Goal: Information Seeking & Learning: Learn about a topic

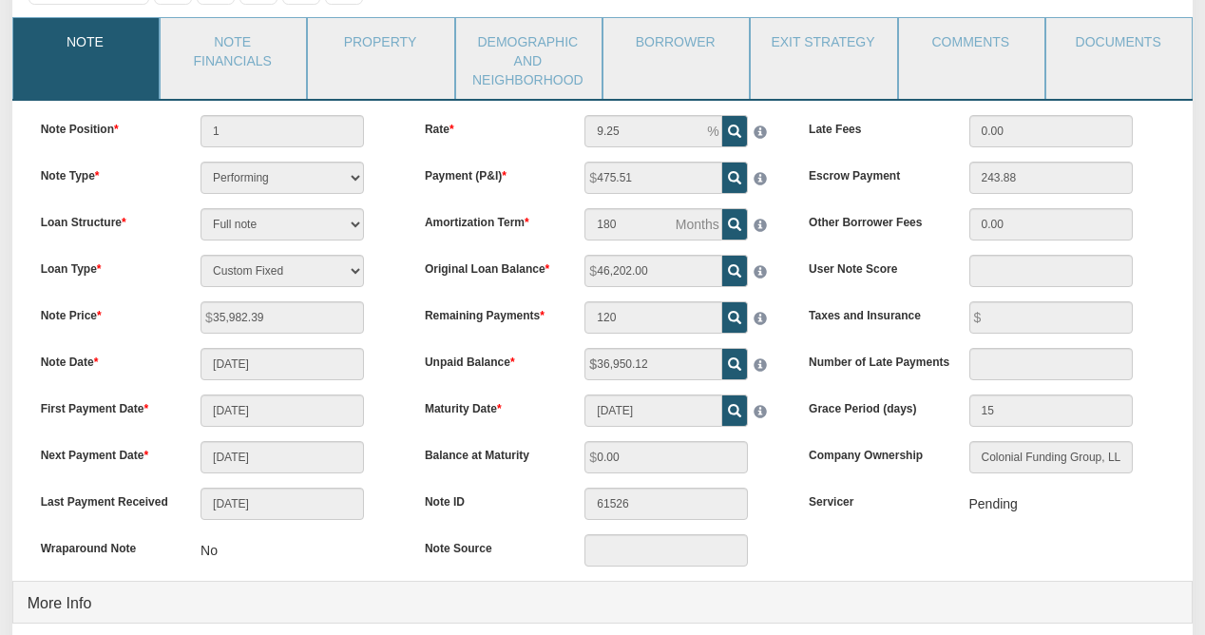
scroll to position [160, 0]
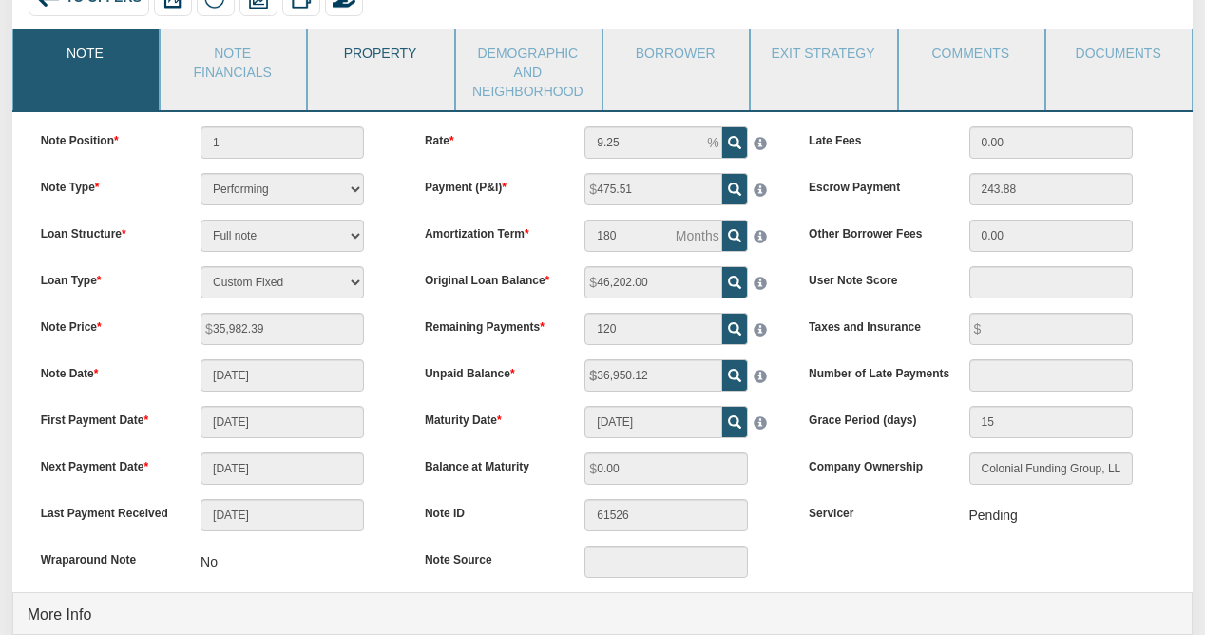
click at [369, 66] on link "Property" at bounding box center [379, 53] width 143 height 48
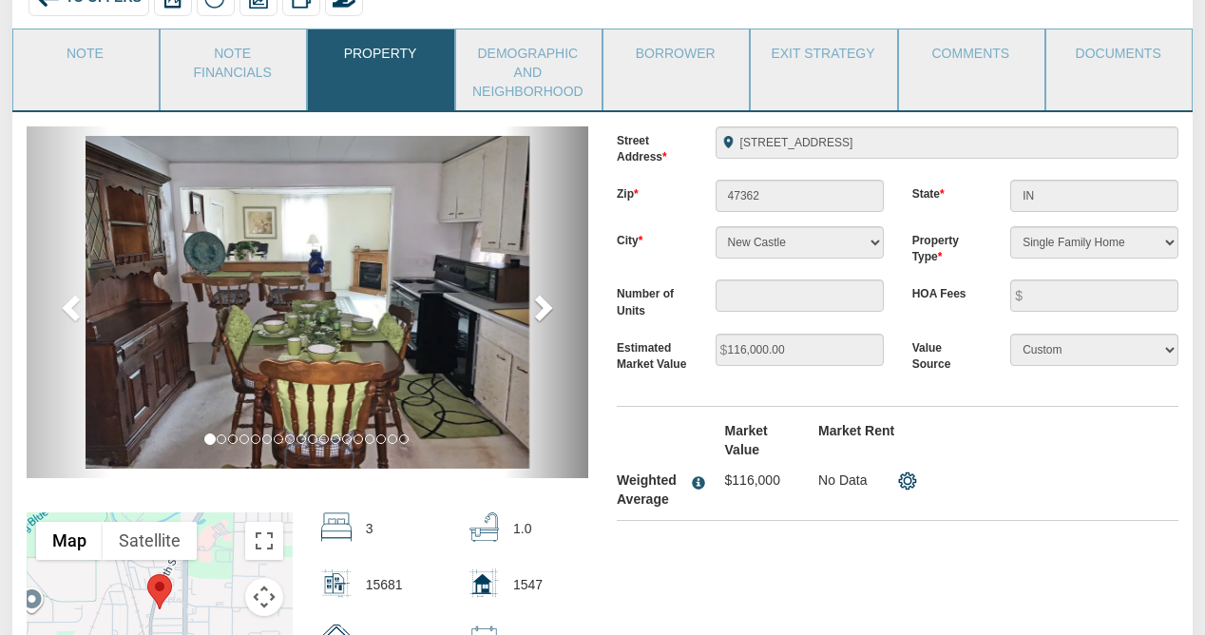
click at [542, 306] on span at bounding box center [541, 307] width 29 height 29
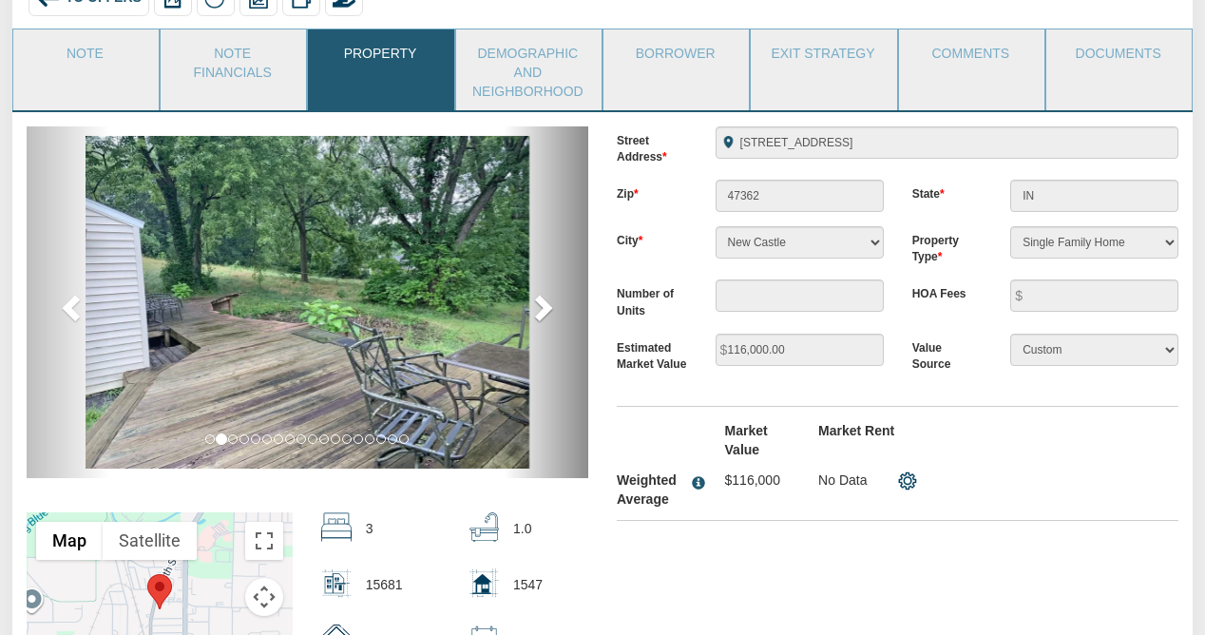
click at [542, 306] on span at bounding box center [541, 307] width 29 height 29
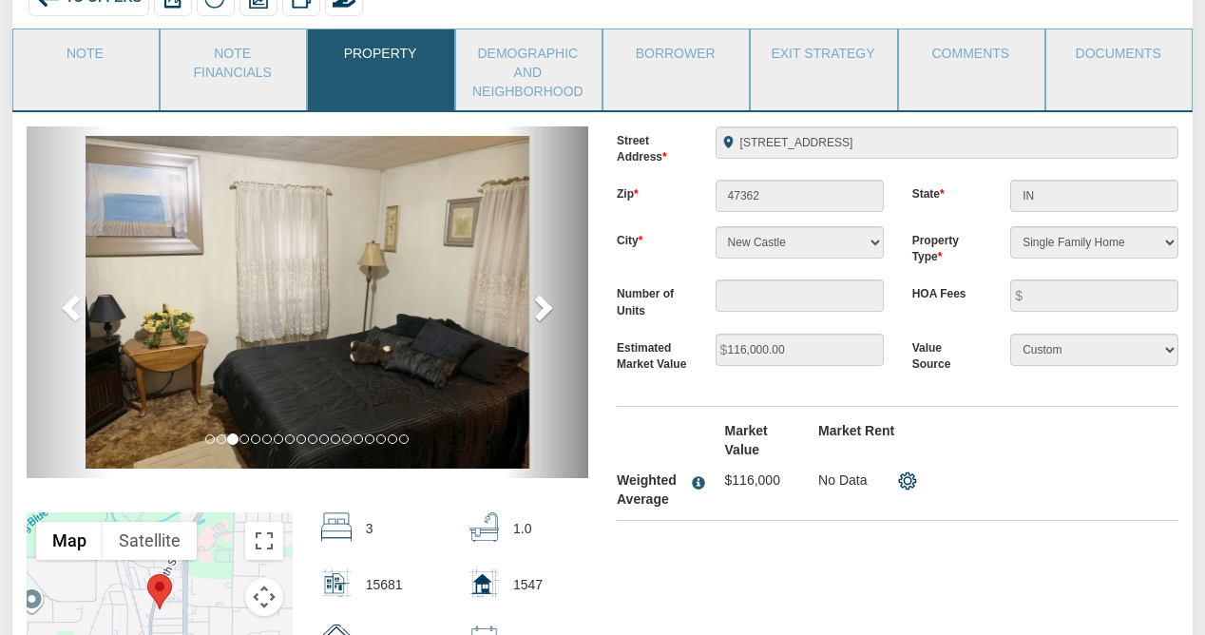
click at [542, 306] on span at bounding box center [541, 307] width 29 height 29
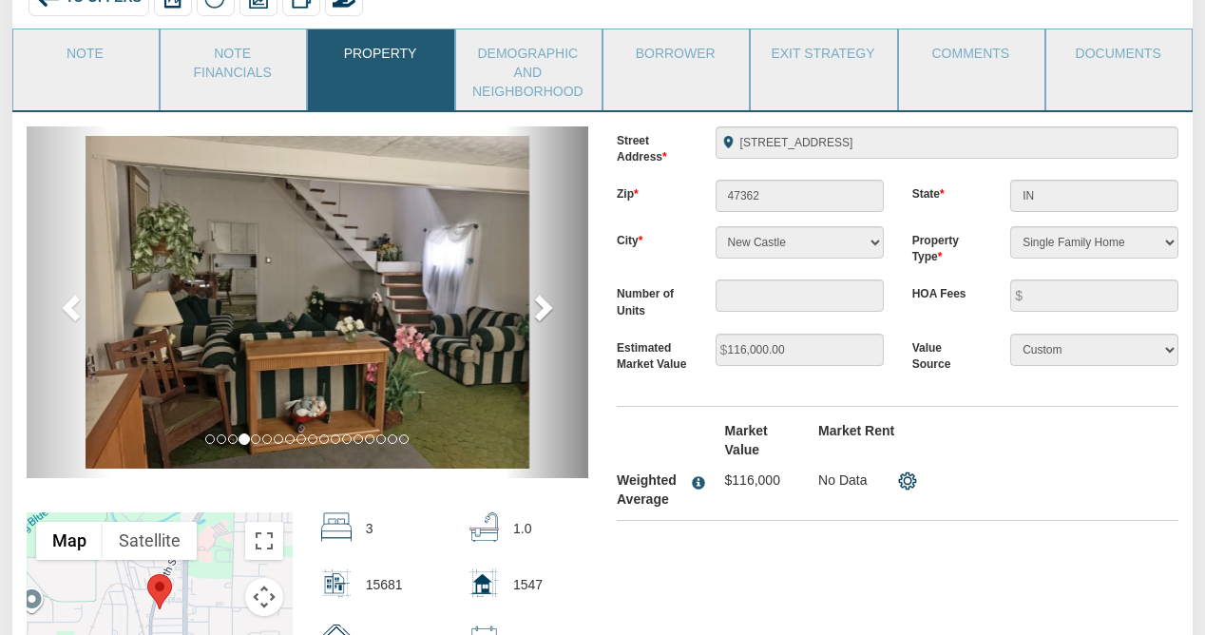
click at [542, 306] on span at bounding box center [541, 307] width 29 height 29
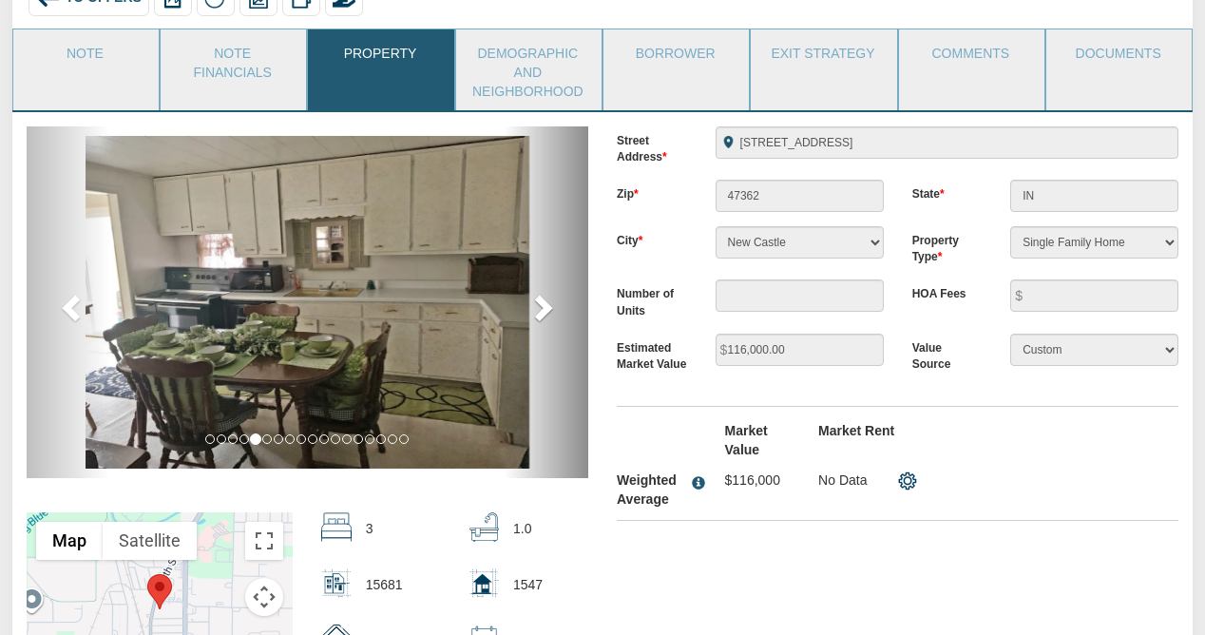
click at [542, 306] on span at bounding box center [541, 307] width 29 height 29
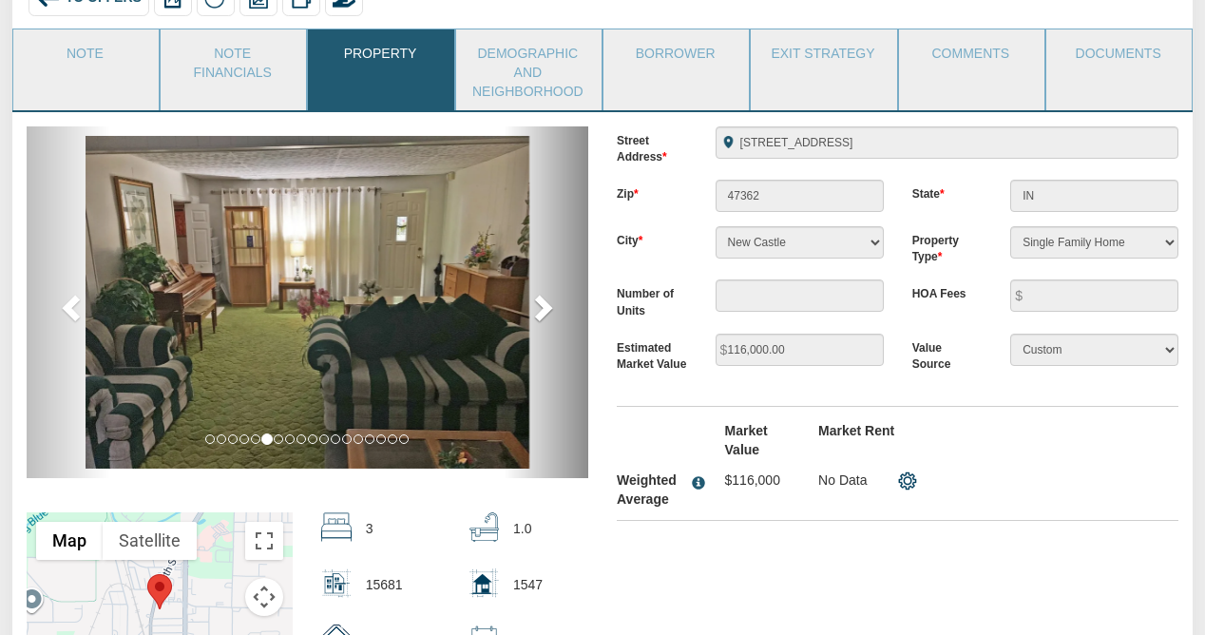
click at [542, 306] on span at bounding box center [541, 307] width 29 height 29
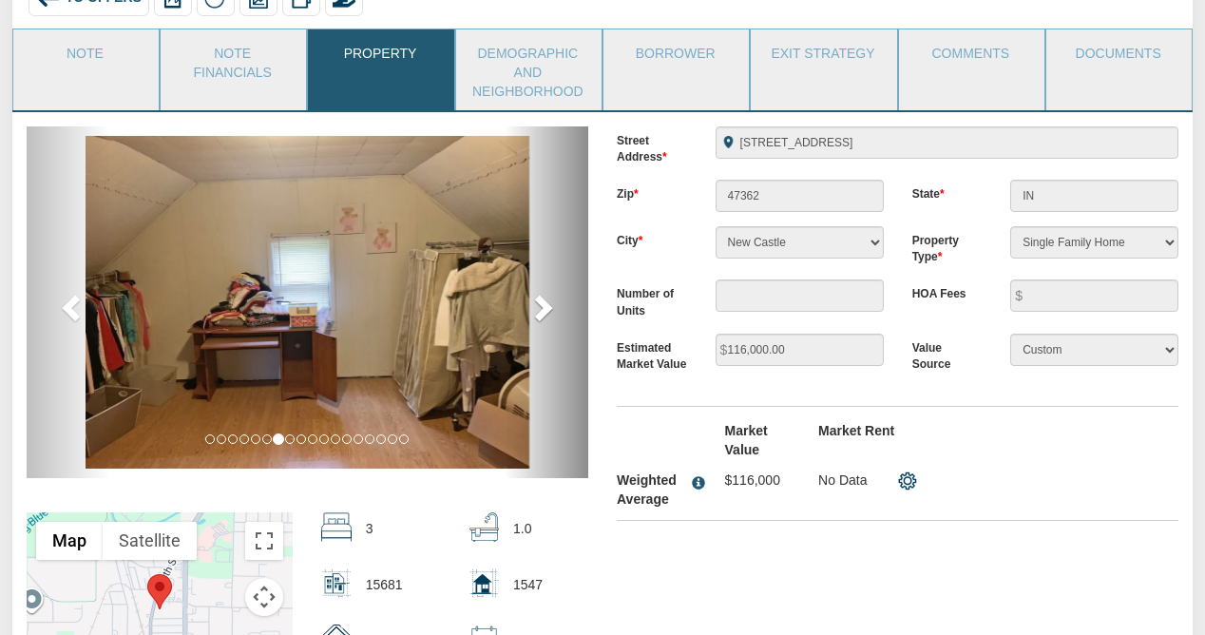
click at [542, 306] on span at bounding box center [541, 307] width 29 height 29
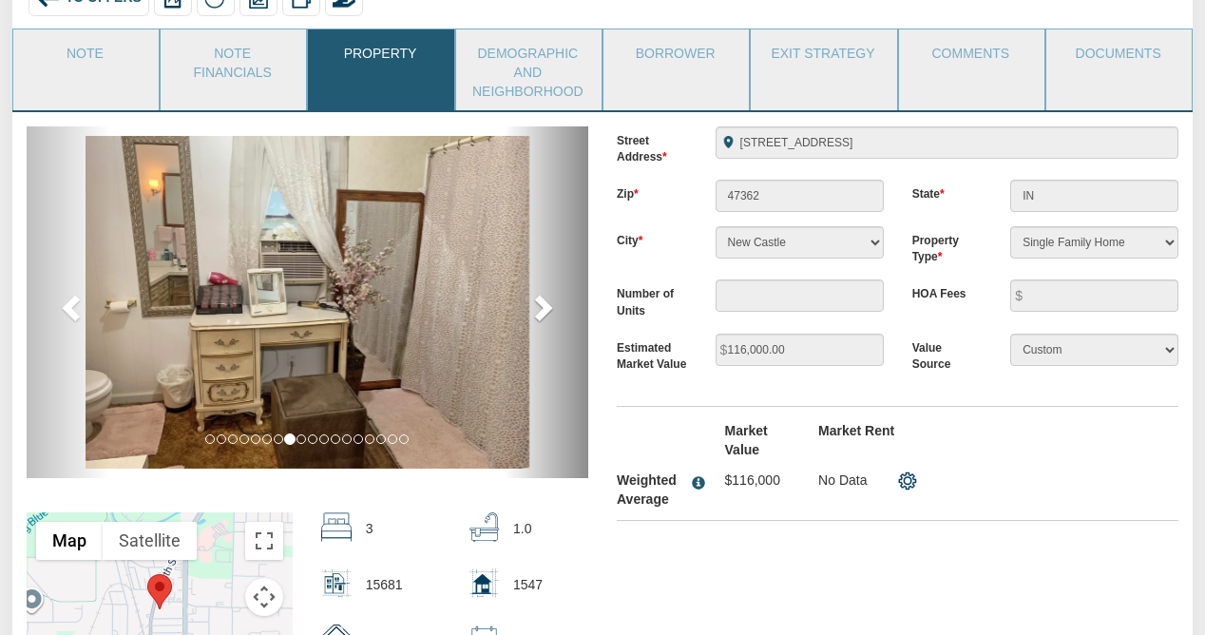
click at [542, 306] on span at bounding box center [541, 307] width 29 height 29
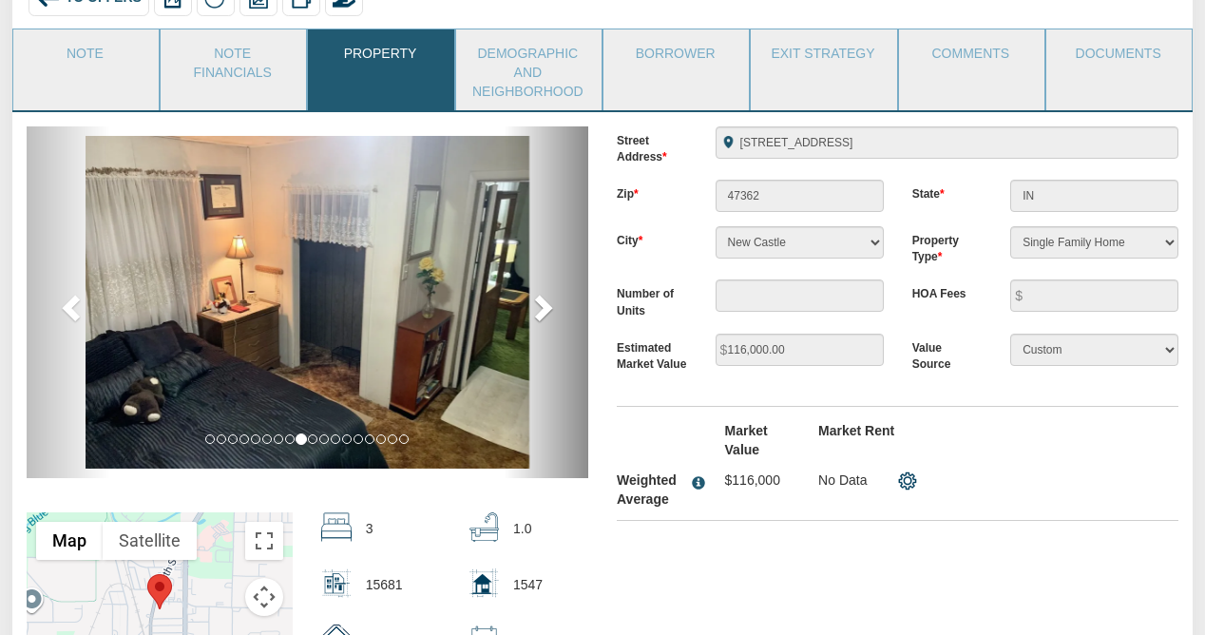
click at [542, 306] on span at bounding box center [541, 307] width 29 height 29
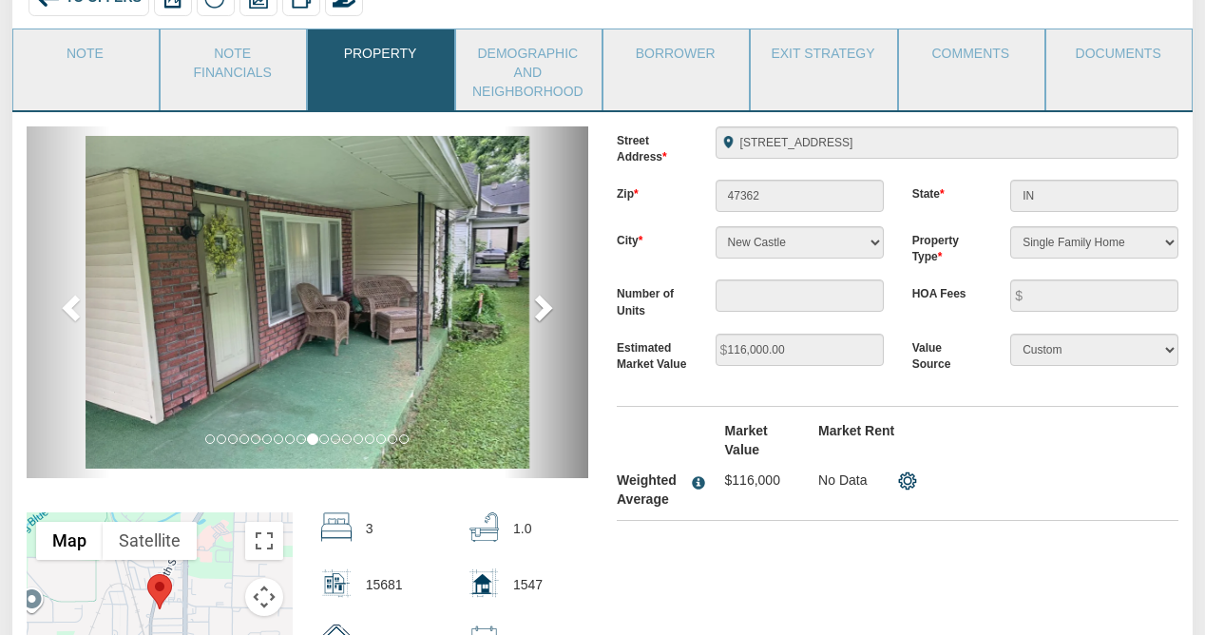
click at [542, 306] on span at bounding box center [541, 307] width 29 height 29
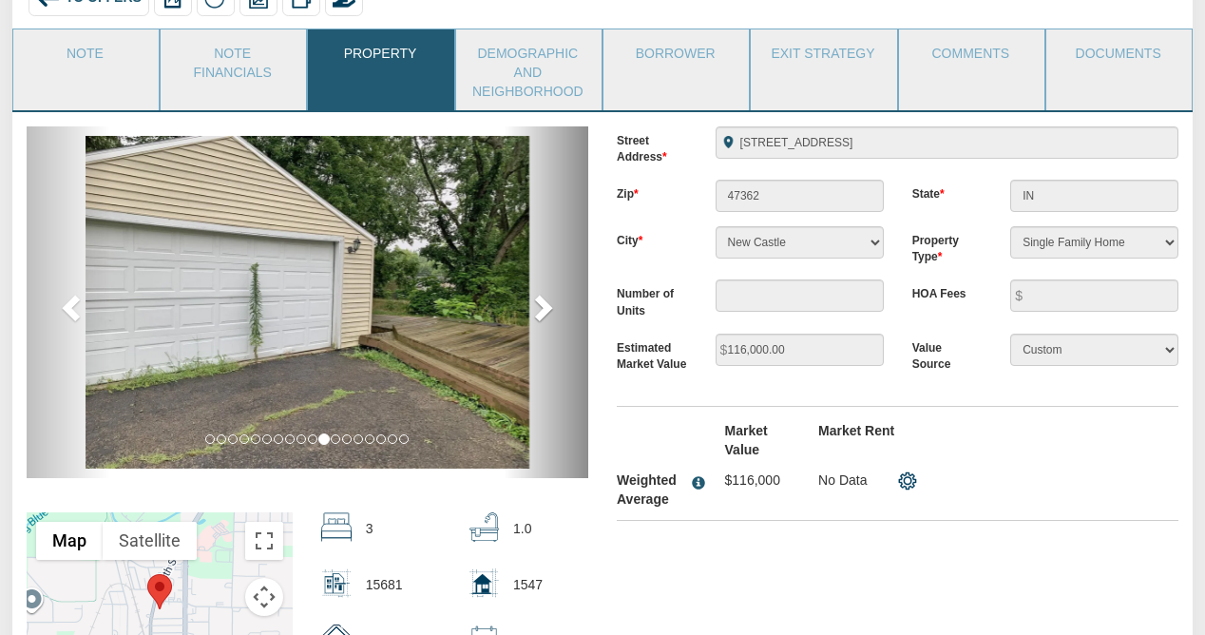
click at [542, 306] on span at bounding box center [541, 307] width 29 height 29
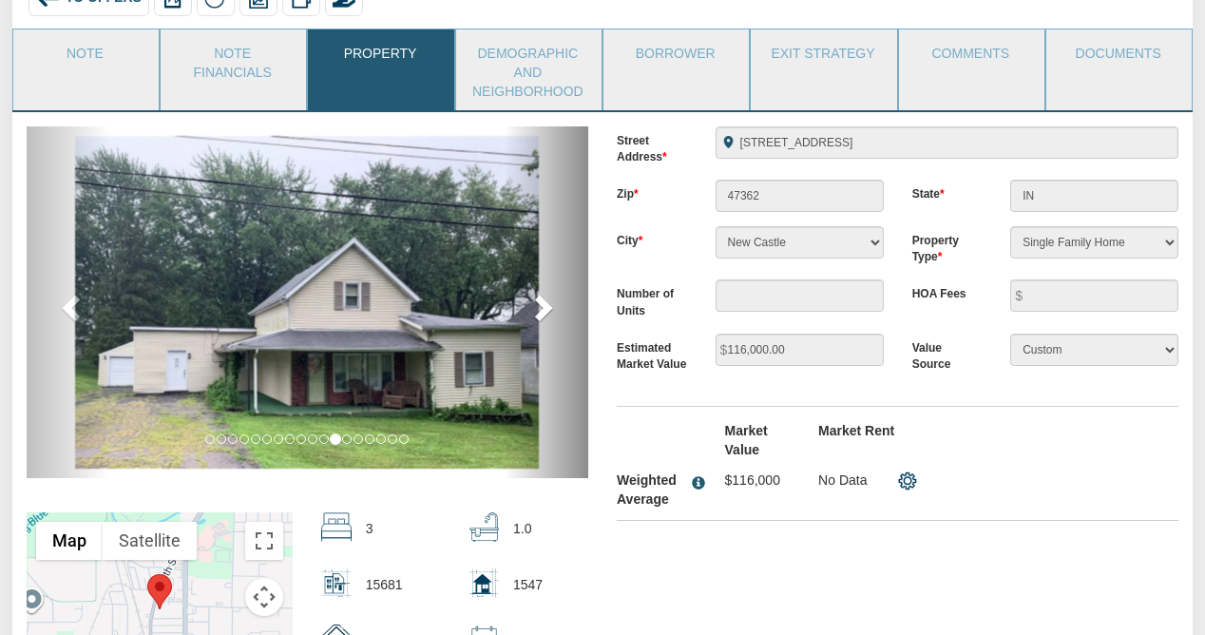
click at [542, 306] on span at bounding box center [541, 307] width 29 height 29
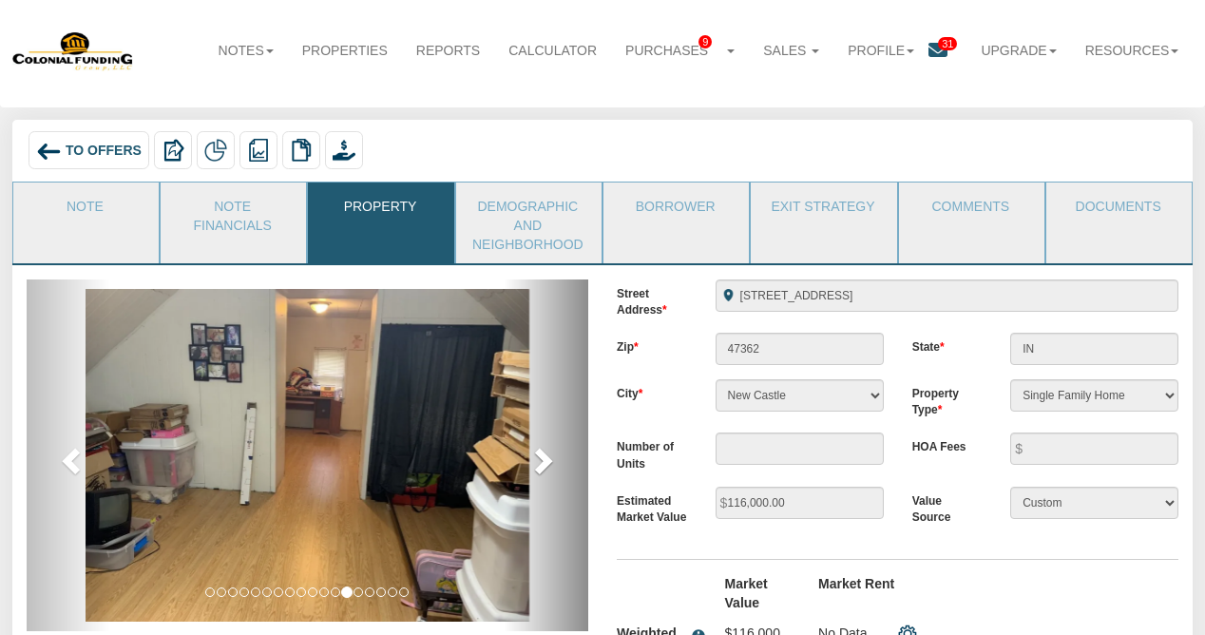
scroll to position [0, 0]
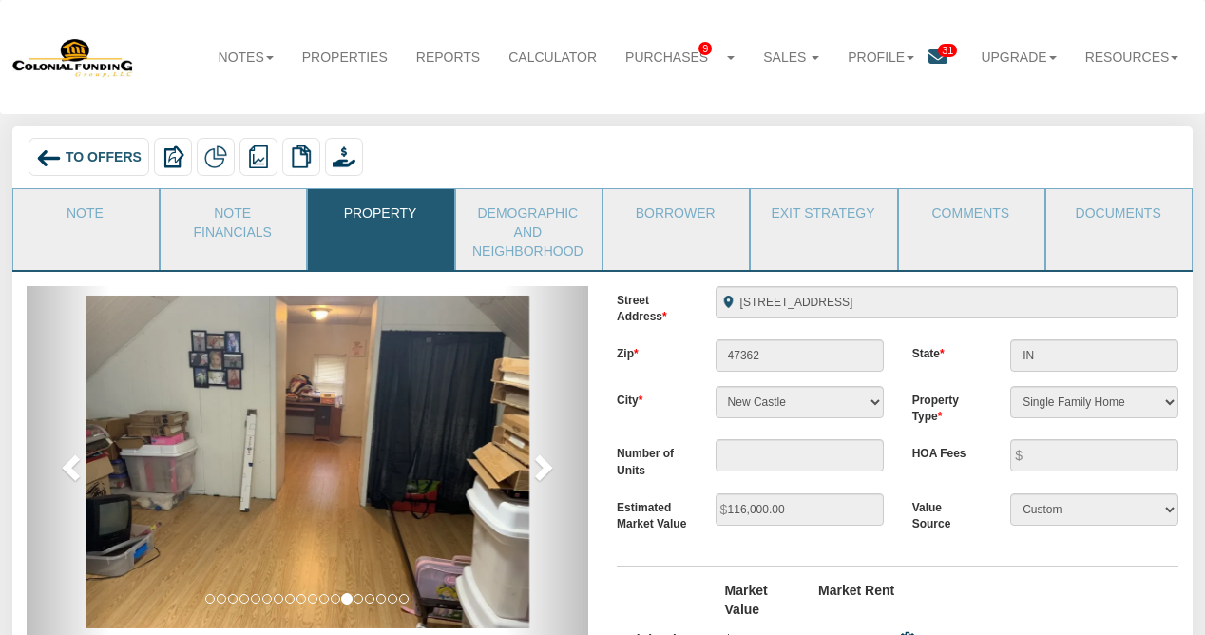
click at [88, 156] on span "To Offers" at bounding box center [104, 157] width 76 height 15
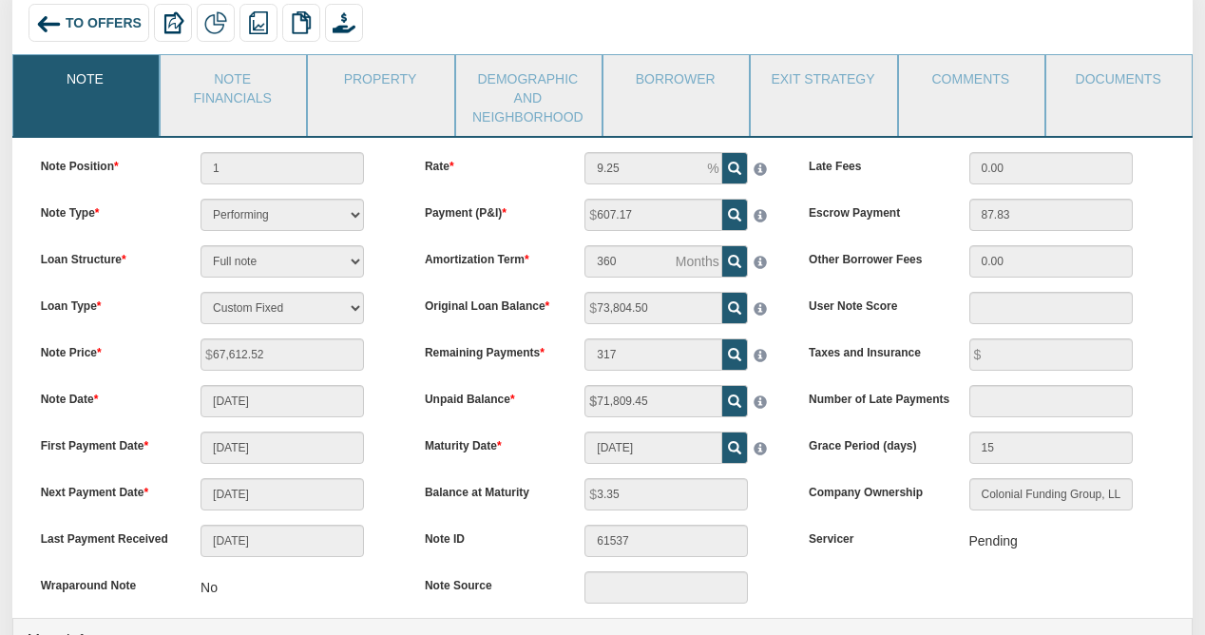
scroll to position [138, 0]
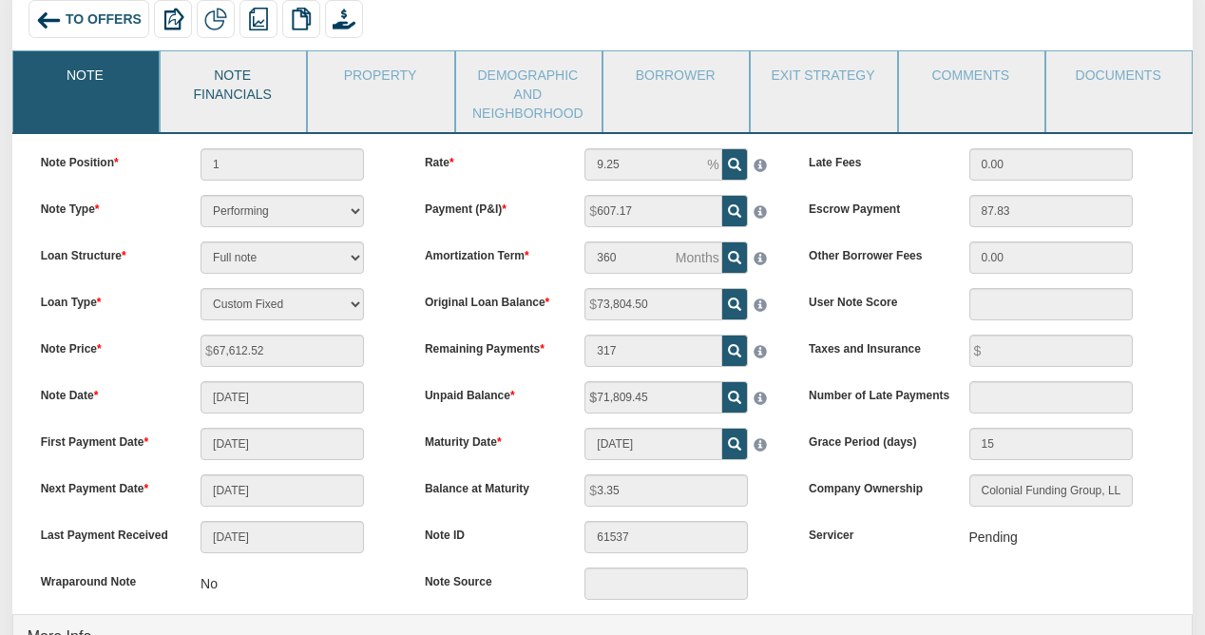
click at [248, 100] on link "Note Financials" at bounding box center [232, 82] width 143 height 62
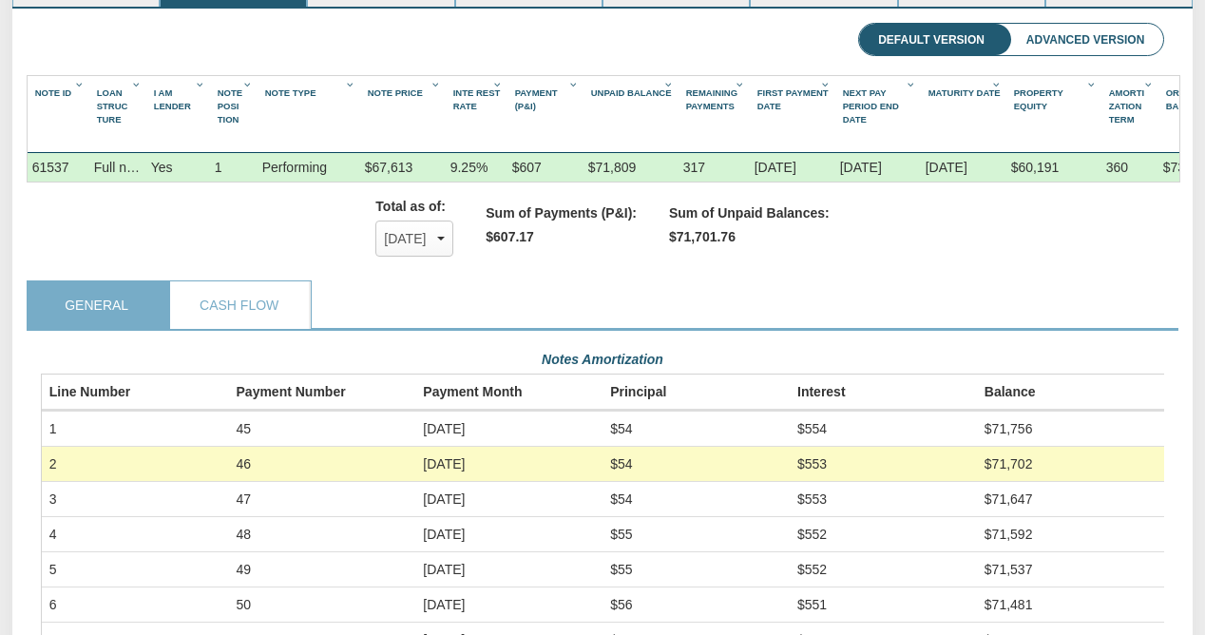
scroll to position [265, 0]
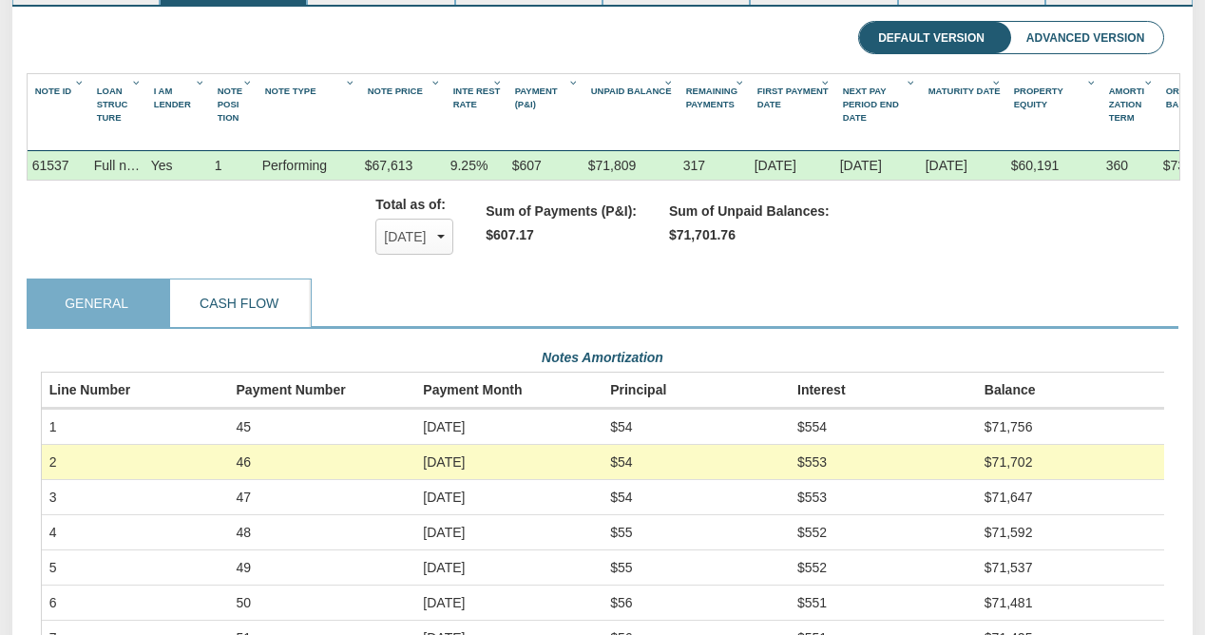
click at [273, 304] on link "Cash Flow" at bounding box center [239, 303] width 139 height 48
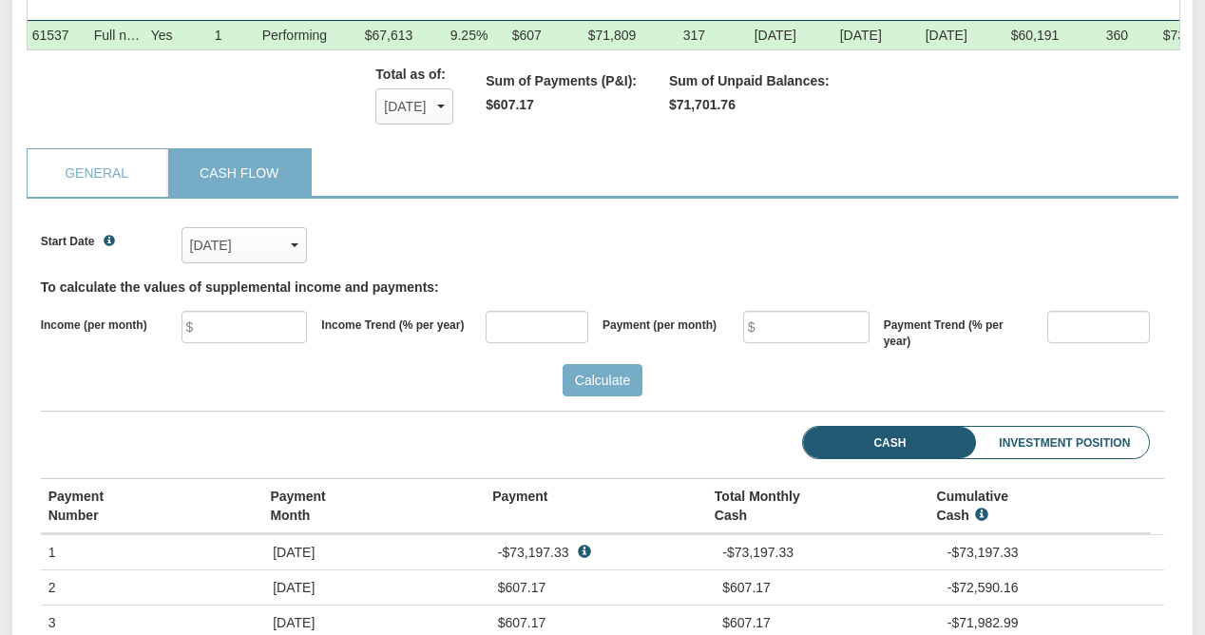
scroll to position [0, 0]
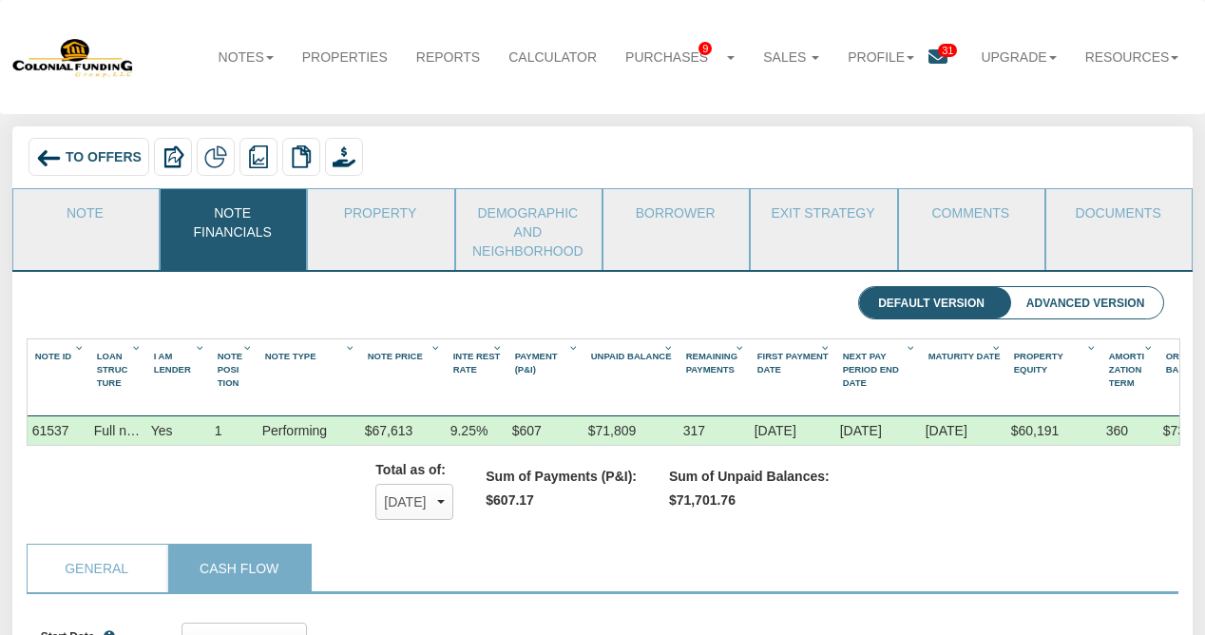
click at [1091, 431] on div "$60,191" at bounding box center [1053, 430] width 95 height 29
click at [1110, 430] on div "360" at bounding box center [1129, 430] width 57 height 29
click at [1119, 377] on span "Amorti Zation Term" at bounding box center [1126, 370] width 35 height 38
click at [1147, 344] on icon "Column Menu" at bounding box center [1149, 348] width 16 height 10
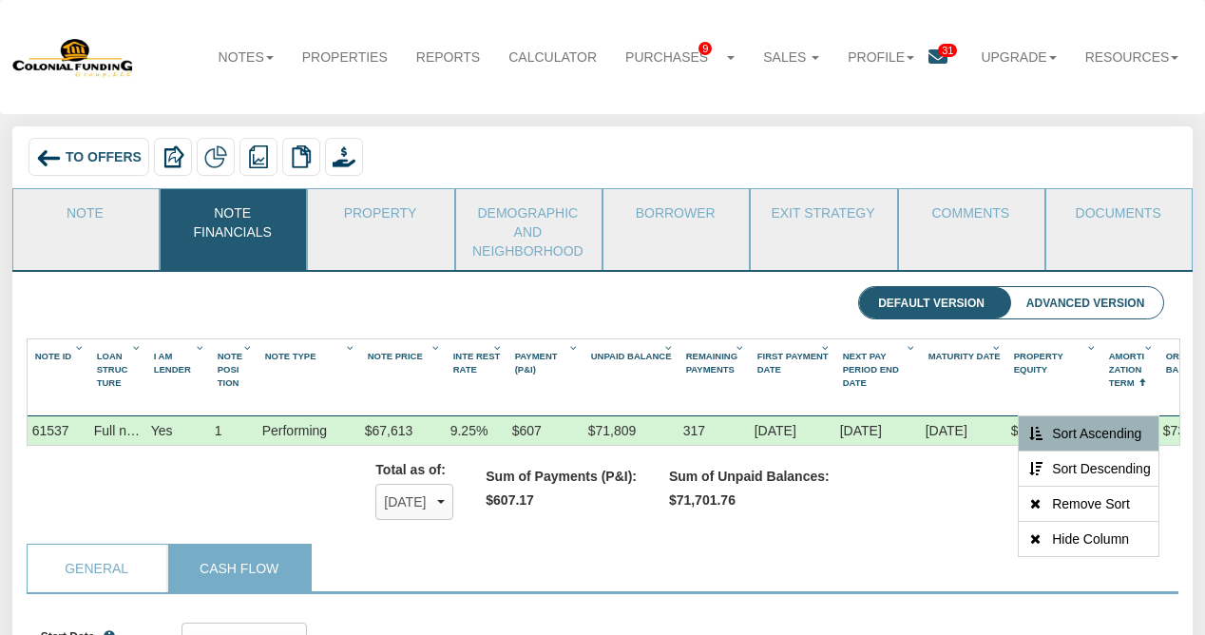
click at [970, 540] on div "Total as of: Sep, 2025 x Aug, 2025 Sep, 2025 ✓ Oct, 2025 Nov, 2025 Dec, 2025 Ja…" at bounding box center [603, 495] width 1153 height 98
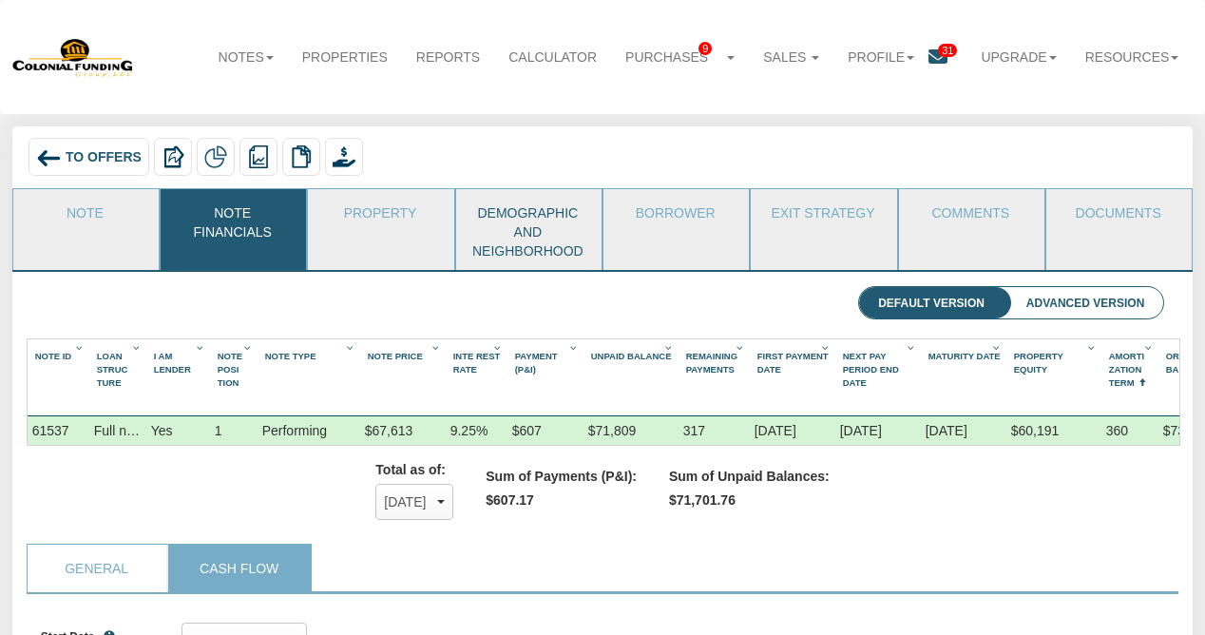
click at [544, 229] on link "Demographic and Neighborhood" at bounding box center [527, 229] width 143 height 81
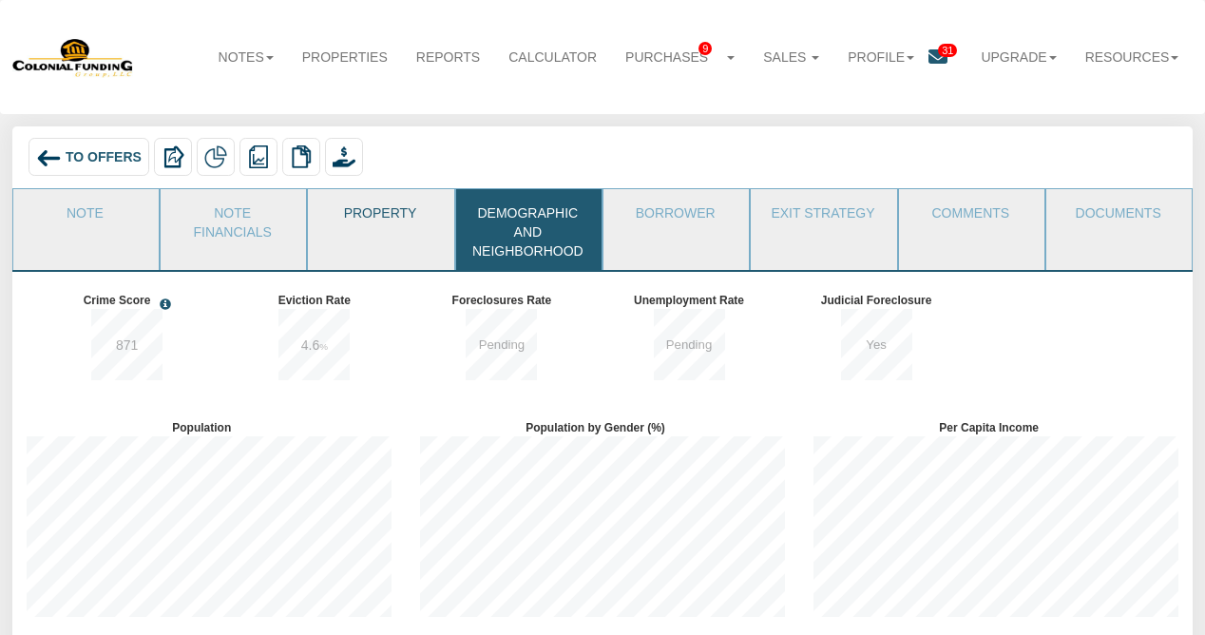
click at [389, 225] on link "Property" at bounding box center [379, 213] width 143 height 48
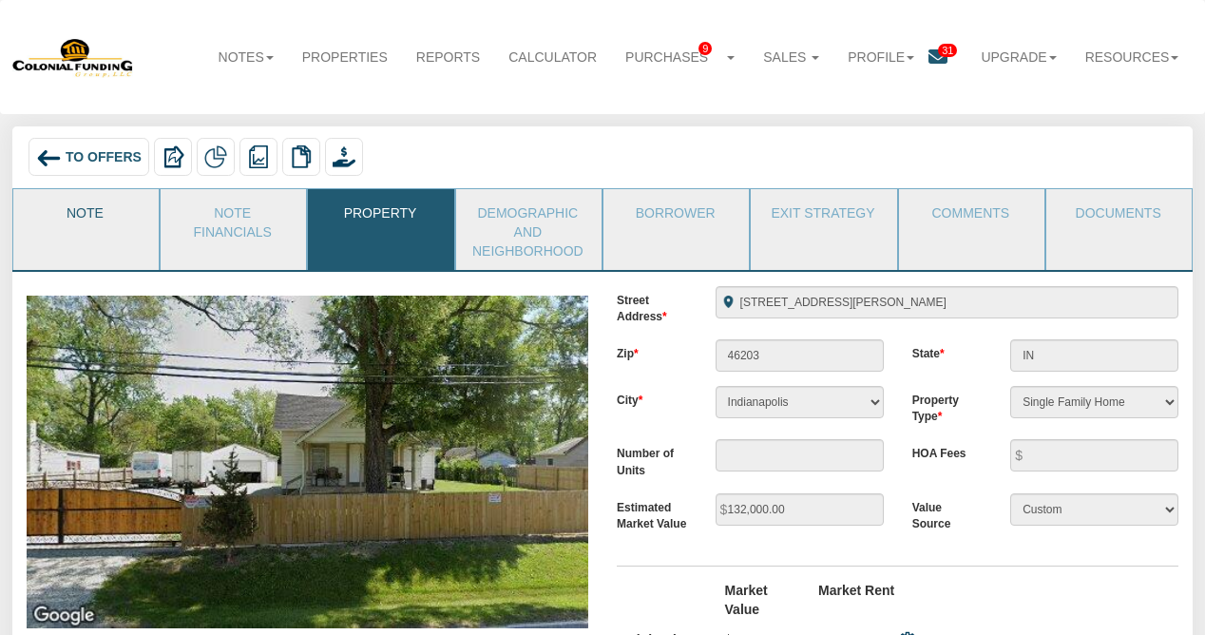
click at [90, 224] on link "Note" at bounding box center [84, 213] width 143 height 48
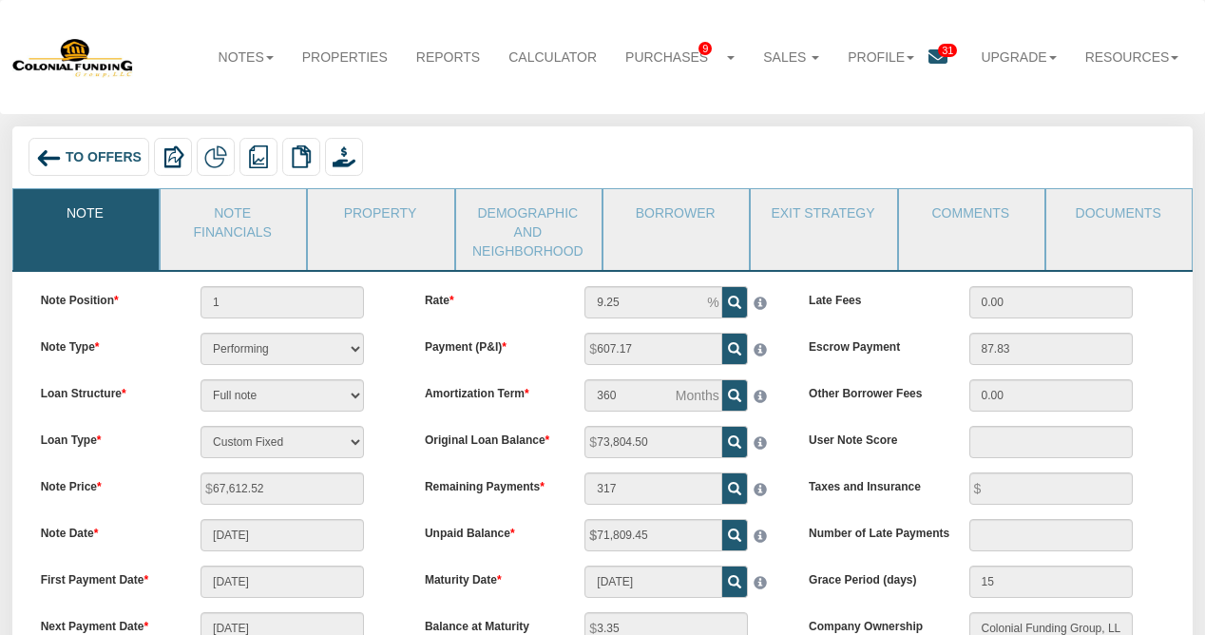
click at [69, 156] on span "To Offers" at bounding box center [104, 157] width 76 height 15
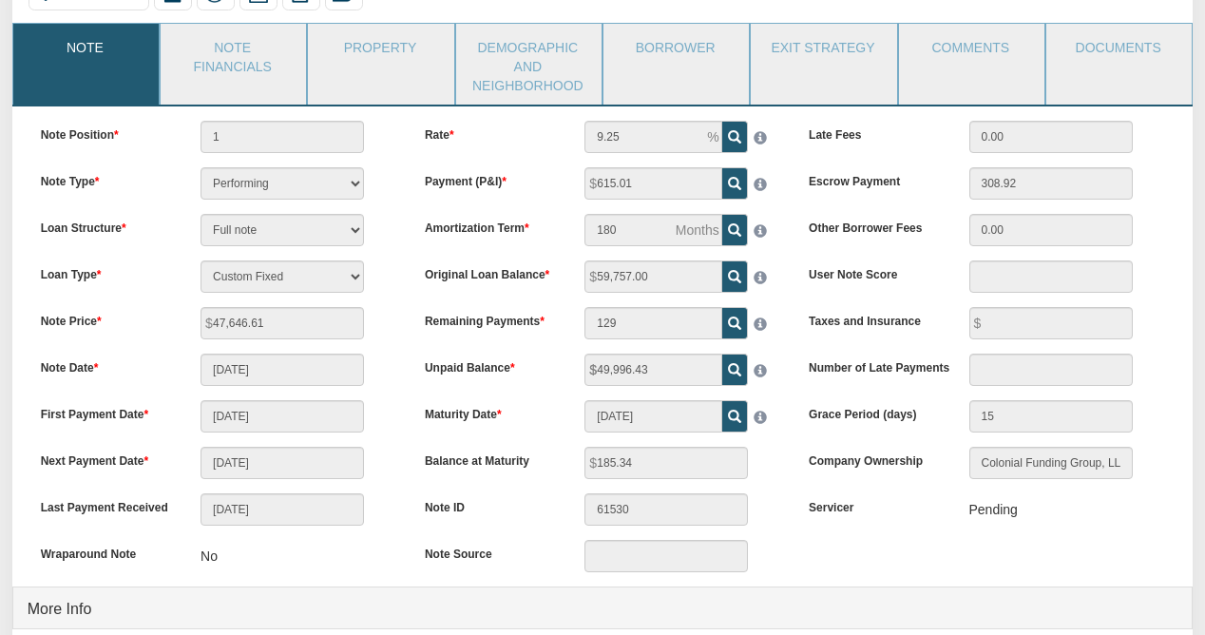
scroll to position [167, 0]
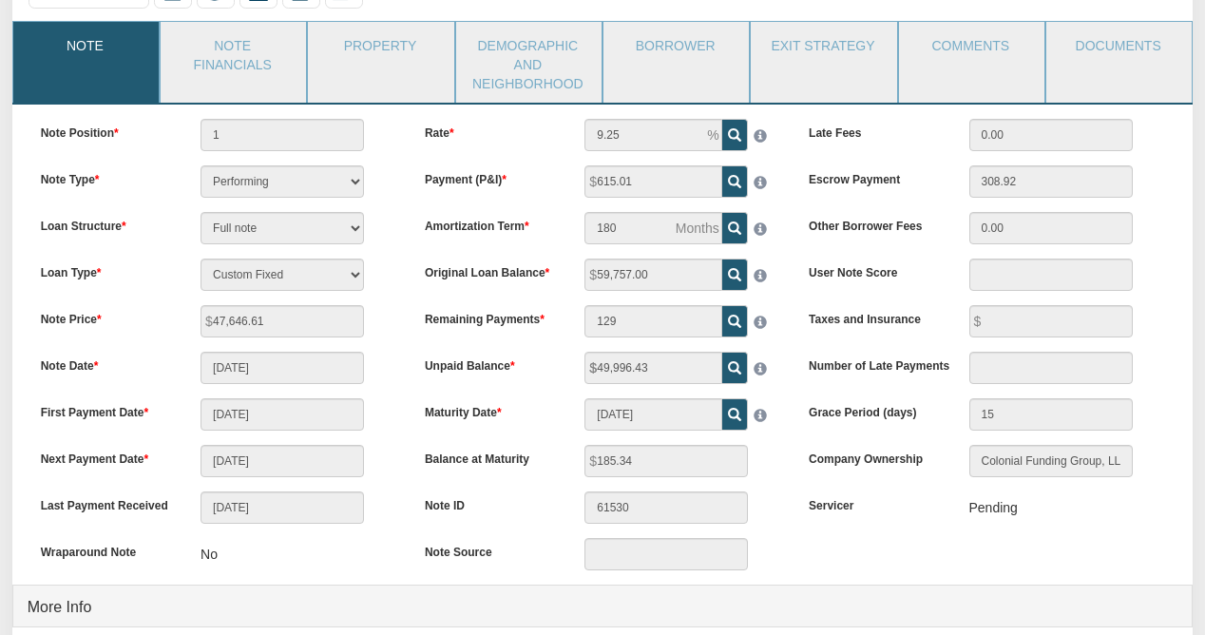
click at [373, 72] on li "Property" at bounding box center [380, 62] width 147 height 82
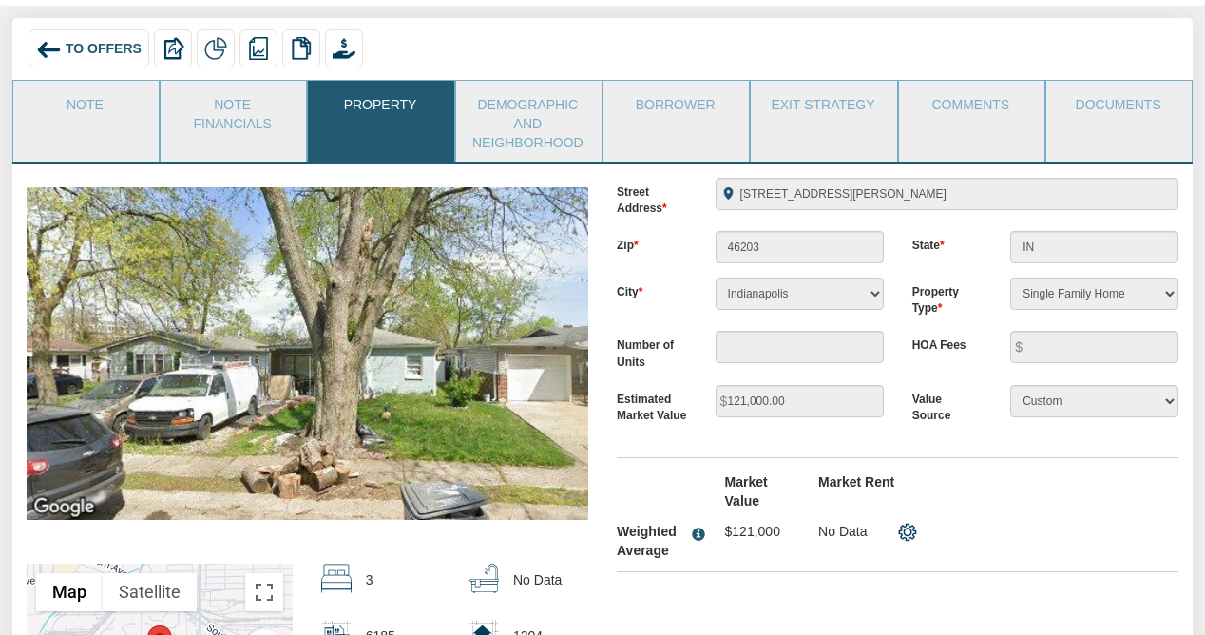
scroll to position [109, 0]
click at [91, 49] on span "To Offers" at bounding box center [104, 48] width 76 height 15
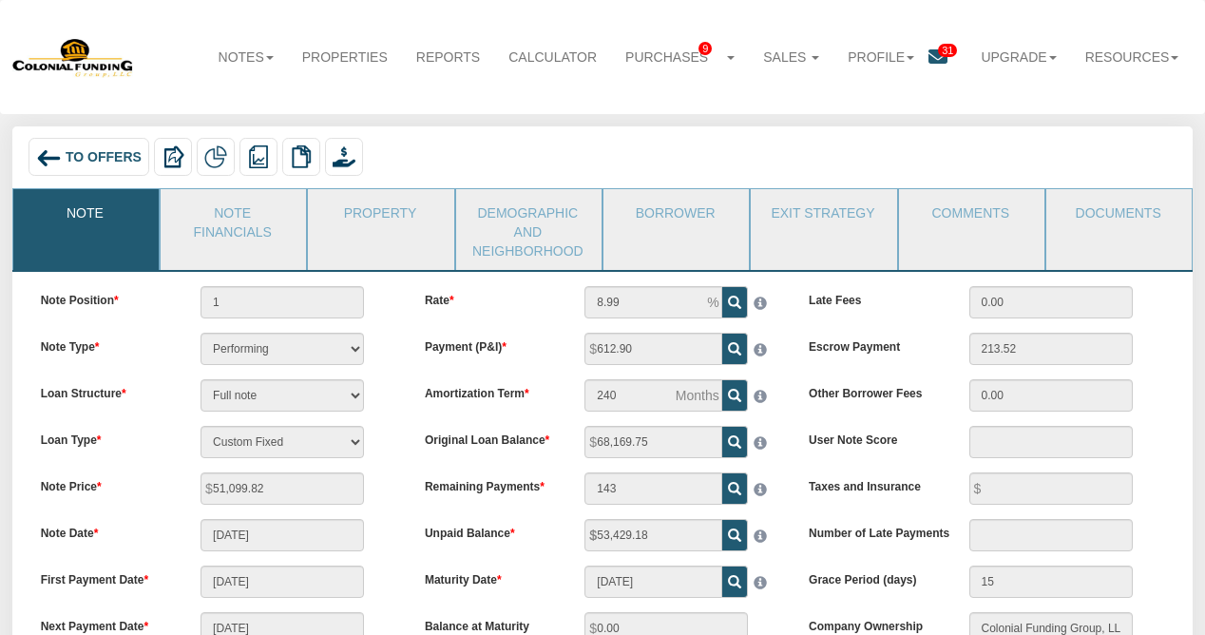
click at [942, 48] on span "31" at bounding box center [947, 50] width 19 height 13
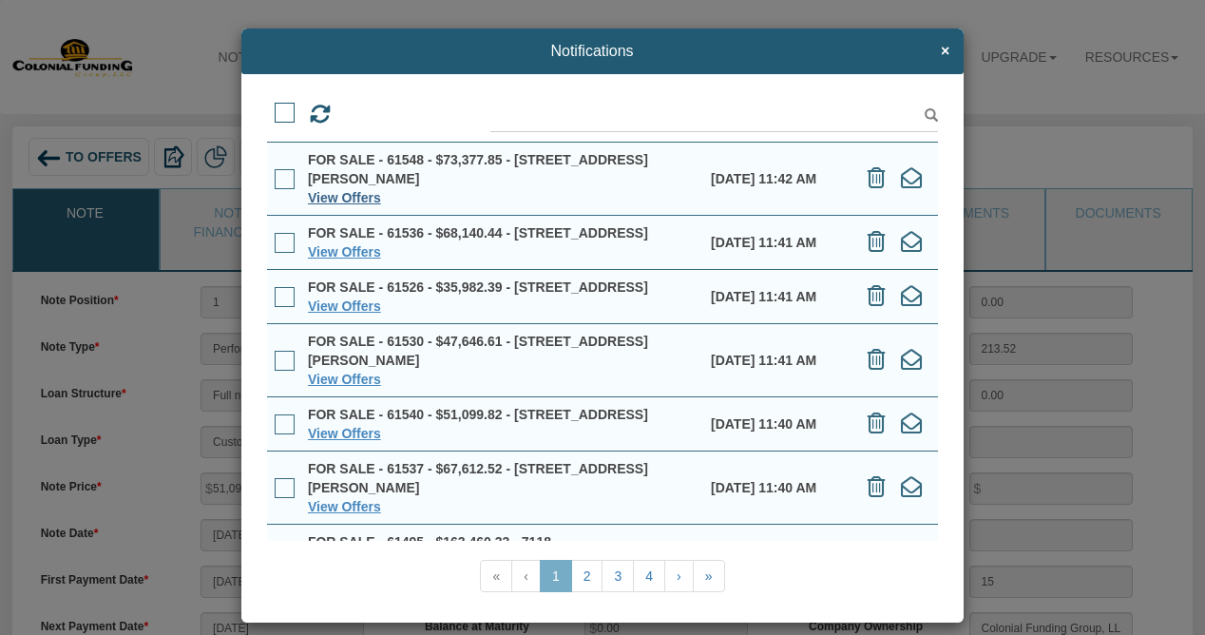
click at [334, 197] on link "View Offers" at bounding box center [344, 197] width 73 height 15
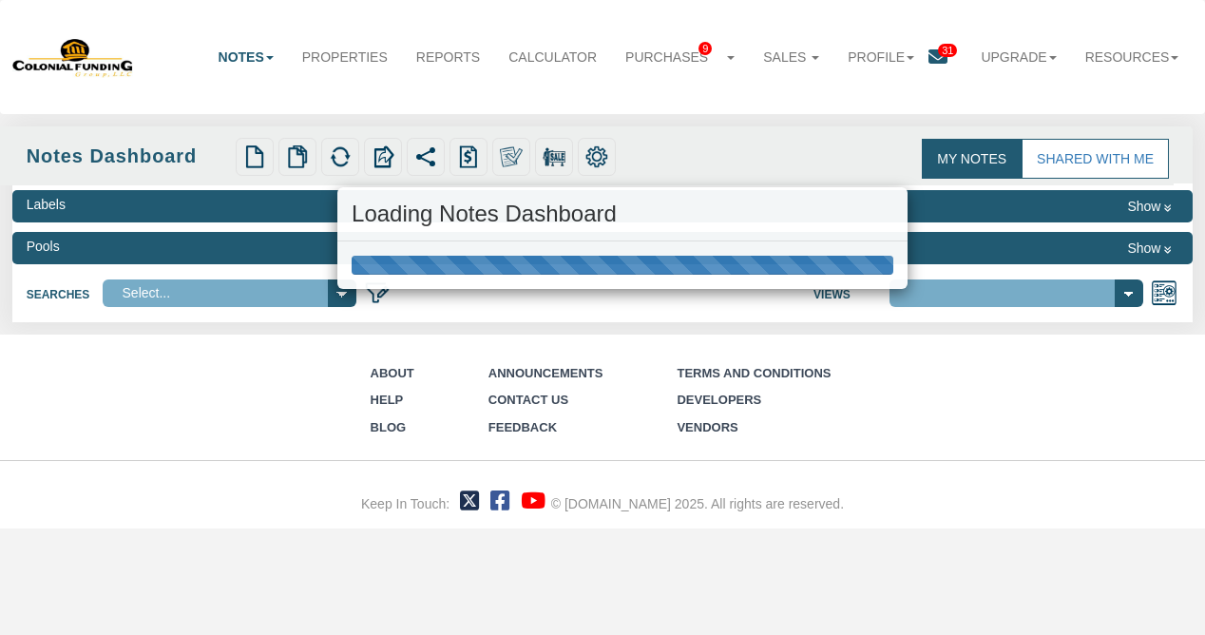
select select "316"
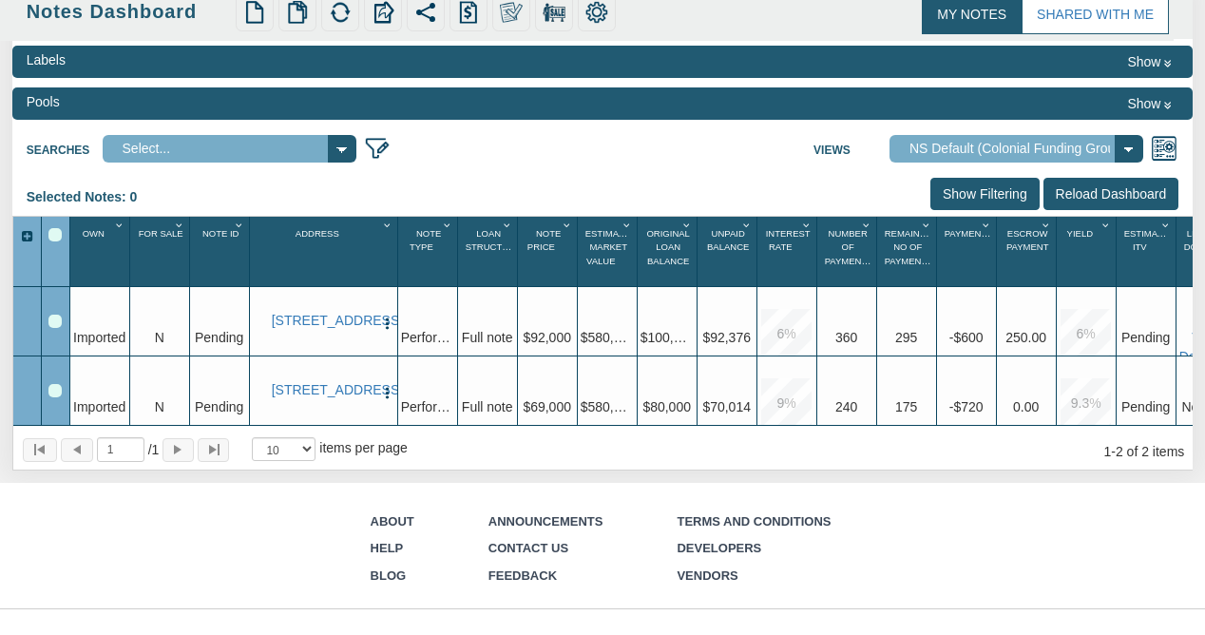
scroll to position [146, 0]
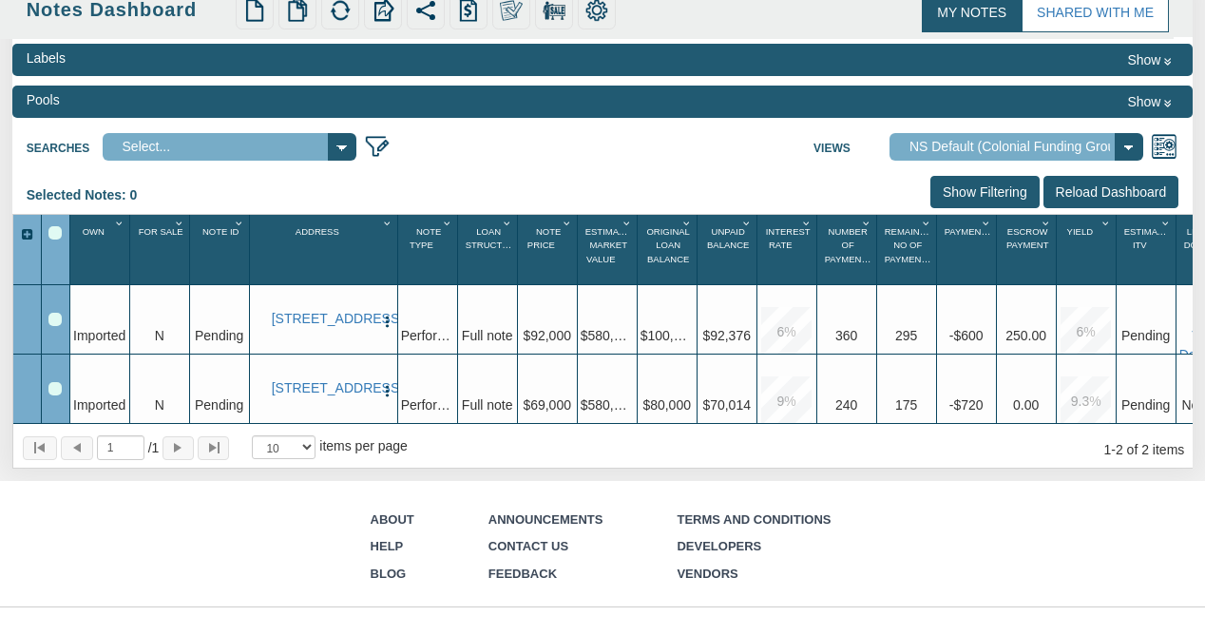
click at [344, 145] on select "Select..." at bounding box center [230, 147] width 254 height 28
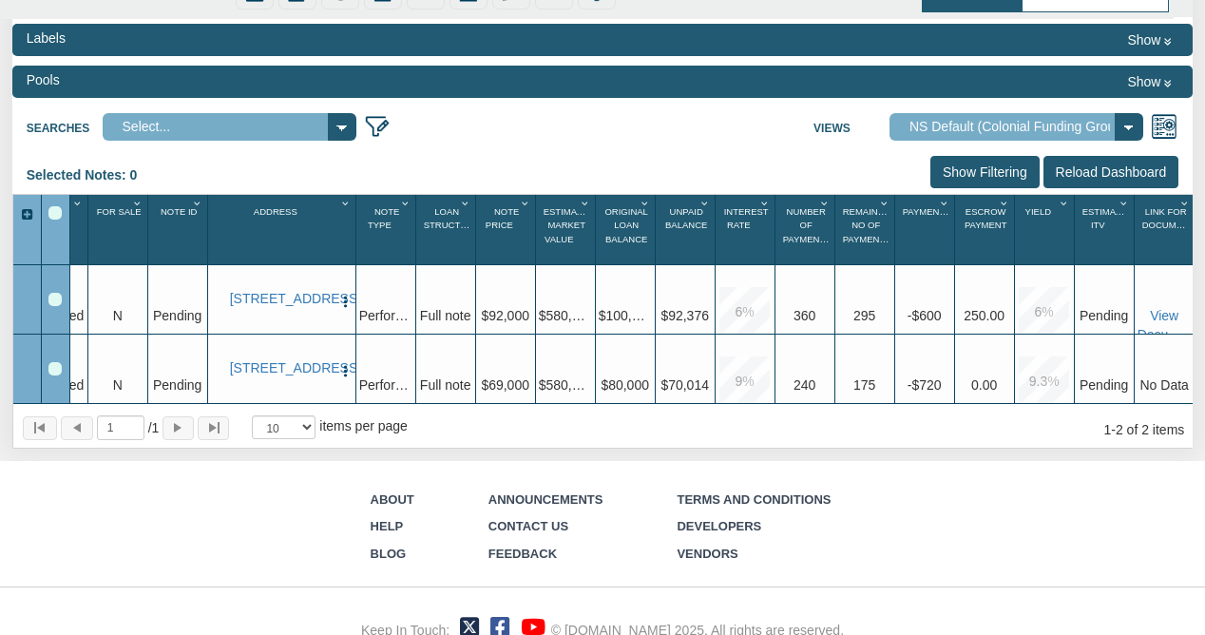
scroll to position [169, 0]
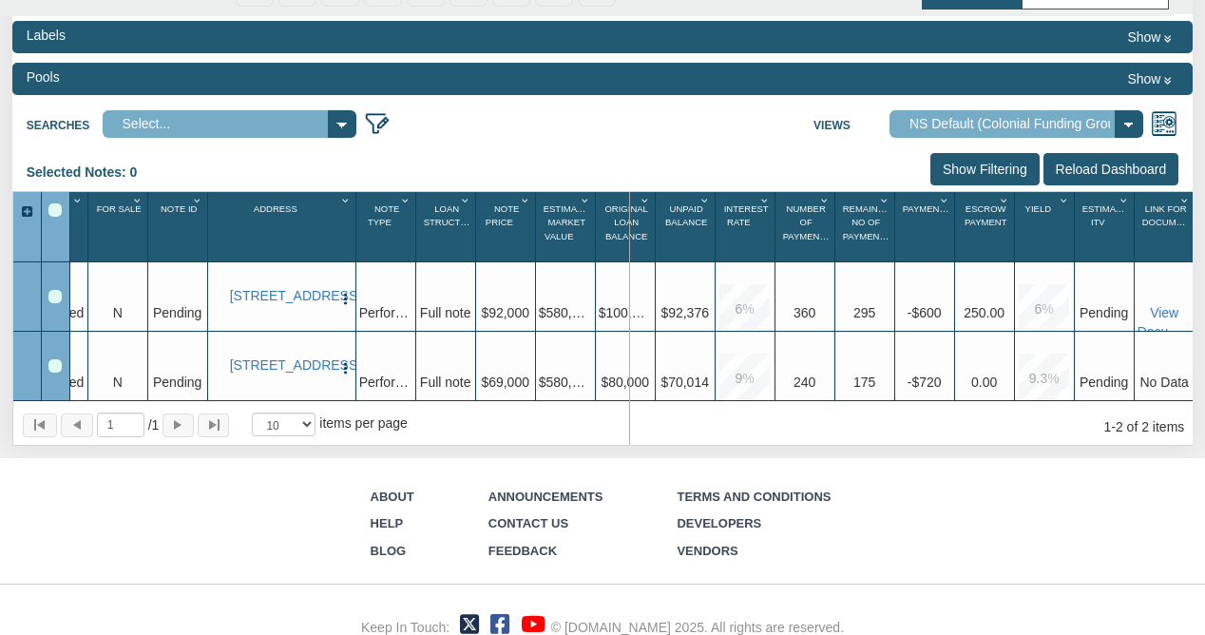
drag, startPoint x: 596, startPoint y: 248, endPoint x: 629, endPoint y: 246, distance: 33.3
click at [629, 246] on div "Original Loan Balance 1" at bounding box center [626, 227] width 60 height 70
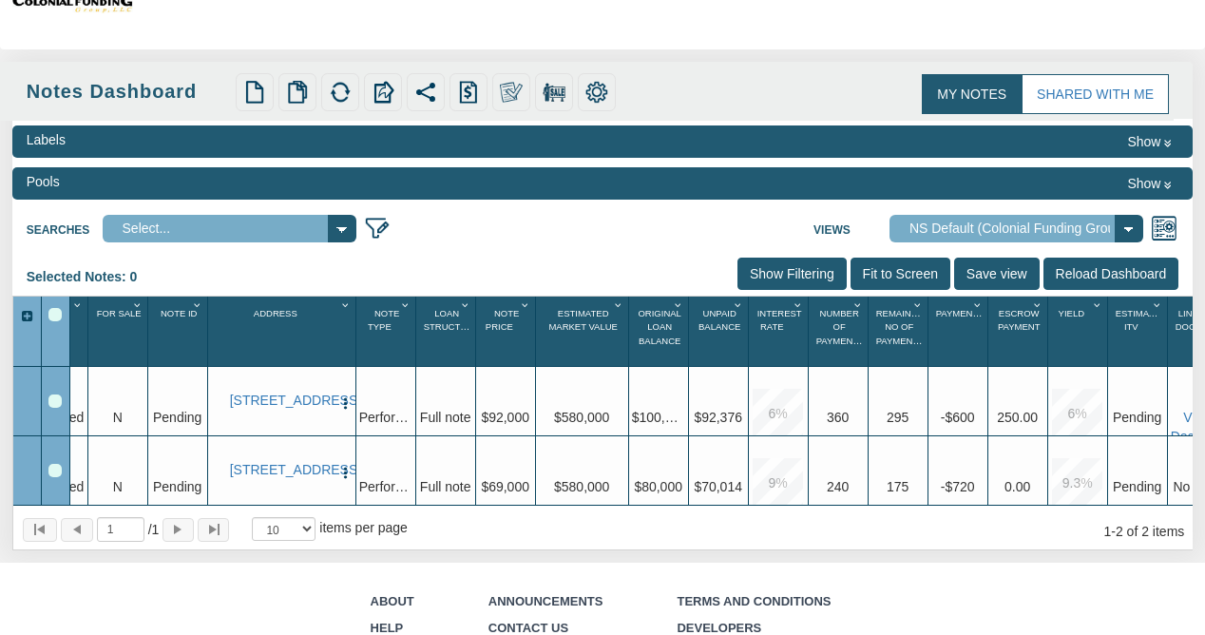
scroll to position [0, 0]
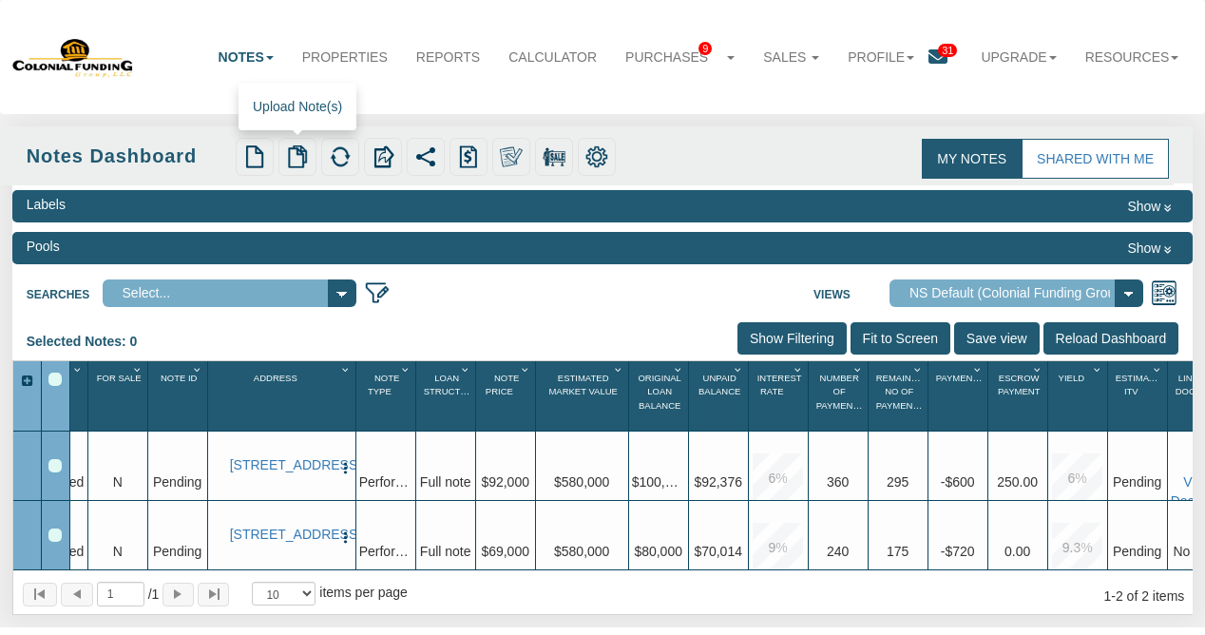
click at [301, 162] on img at bounding box center [297, 156] width 23 height 23
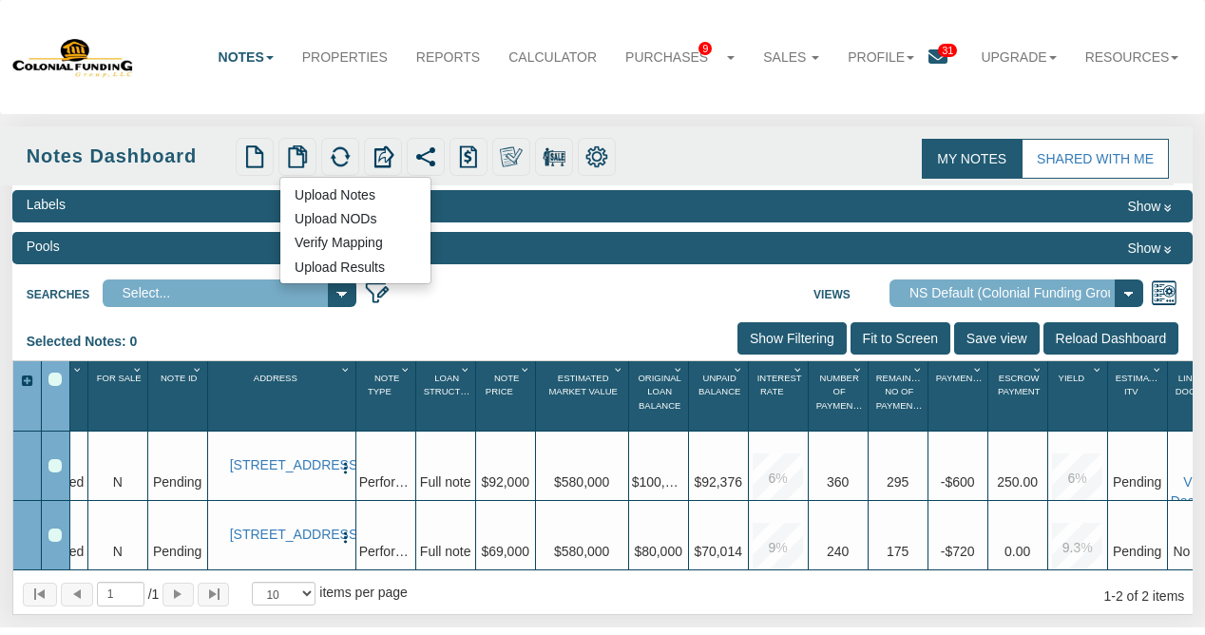
click at [557, 327] on div "Selected Notes: 0 Clear Filters Clear Sorting Show Filtering Fit to Screen Save…" at bounding box center [602, 341] width 1181 height 38
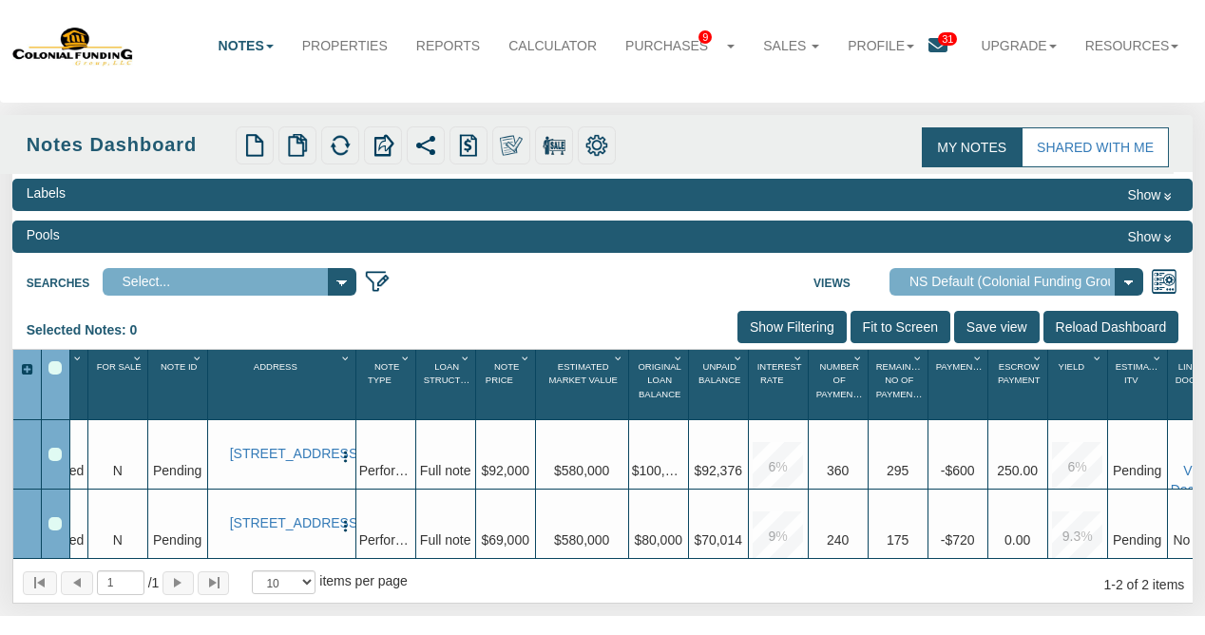
scroll to position [12, 0]
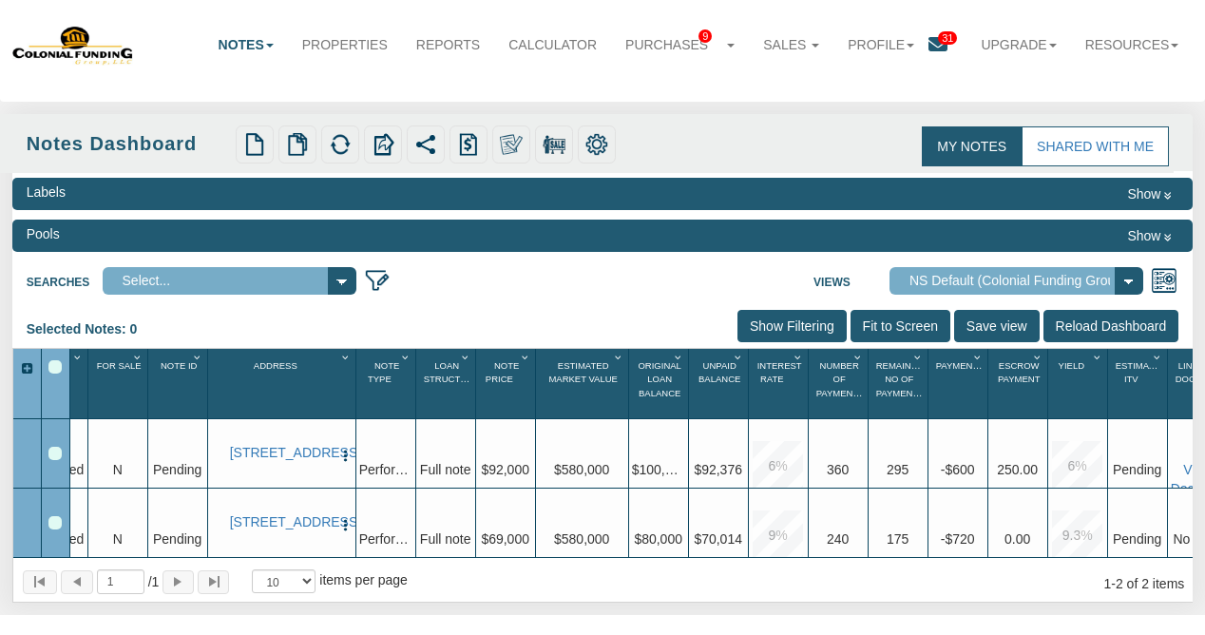
click at [558, 324] on div "Selected Notes: 0 Clear Filters Clear Sorting Show Filtering Fit to Screen Save…" at bounding box center [602, 329] width 1181 height 38
click at [1008, 38] on link "Upgrade" at bounding box center [1018, 45] width 104 height 42
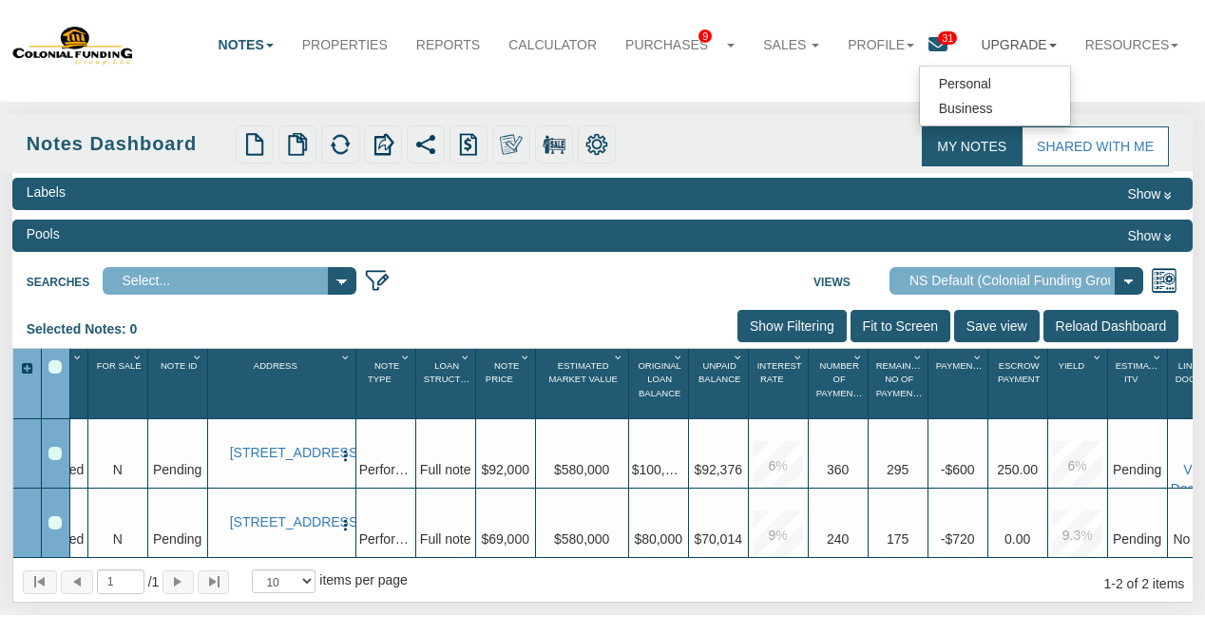
click at [845, 75] on div "Notes Dashboard Transactions Properties Reports Calculator Purchases 9 Note Off…" at bounding box center [602, 45] width 1181 height 90
click at [892, 43] on link "Profile" at bounding box center [880, 45] width 95 height 42
click at [852, 83] on link "Settings" at bounding box center [890, 86] width 150 height 25
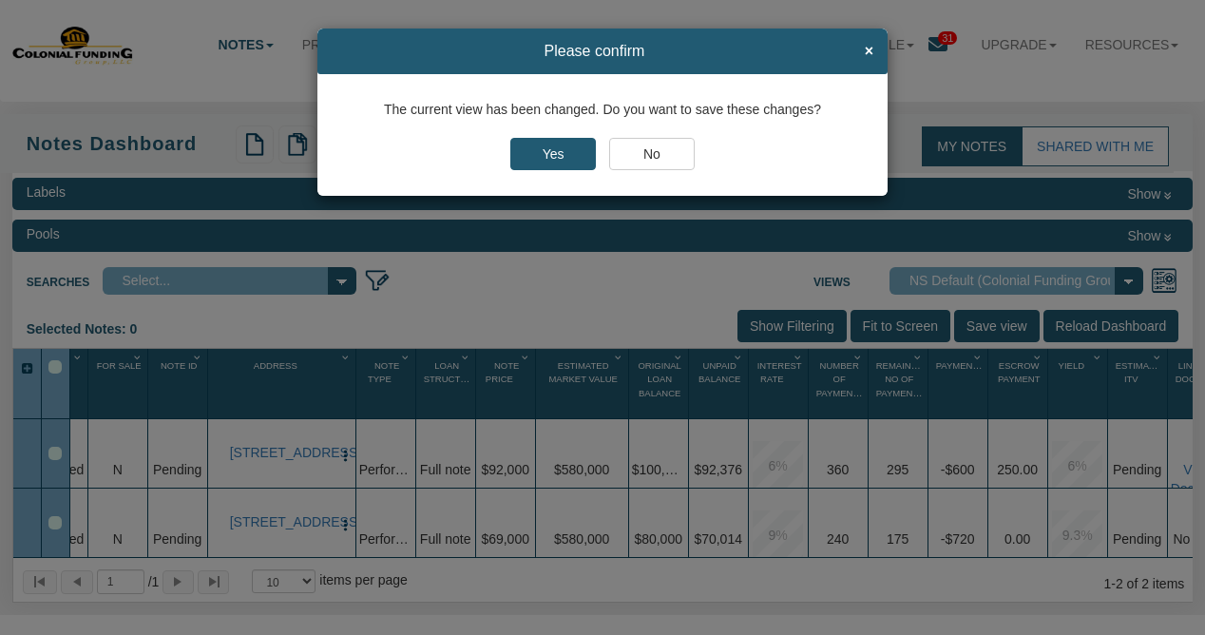
click at [651, 154] on input "No" at bounding box center [652, 154] width 86 height 32
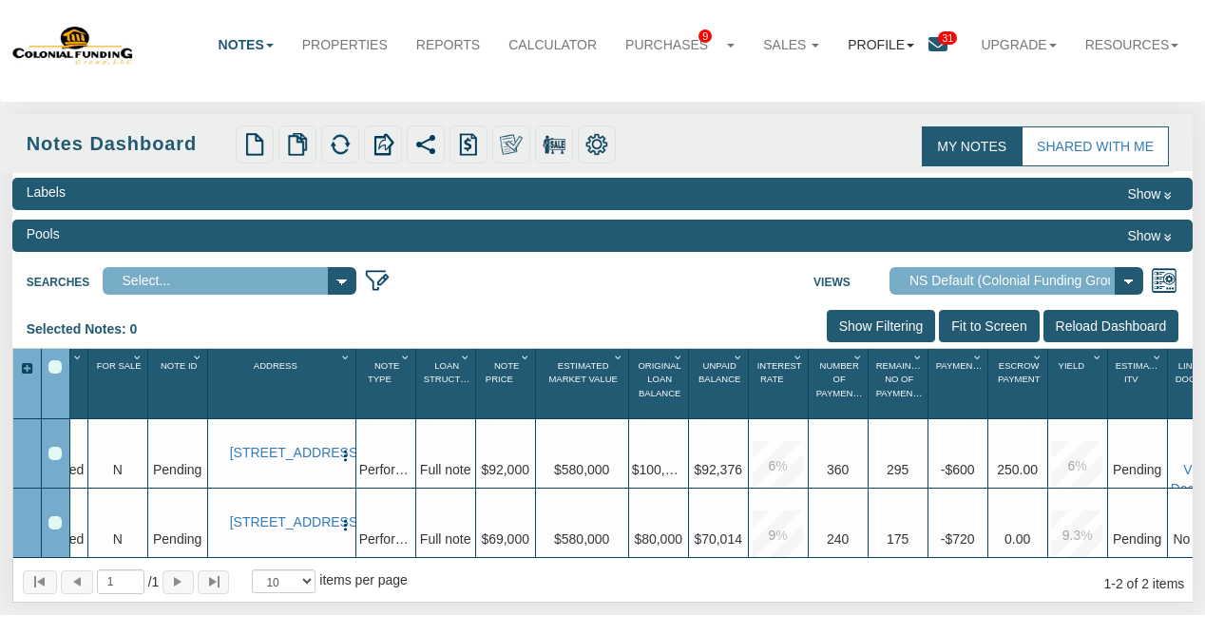
click at [872, 42] on link "Profile" at bounding box center [880, 45] width 95 height 42
click at [847, 84] on link "Settings" at bounding box center [890, 86] width 150 height 25
